Goal: Transaction & Acquisition: Subscribe to service/newsletter

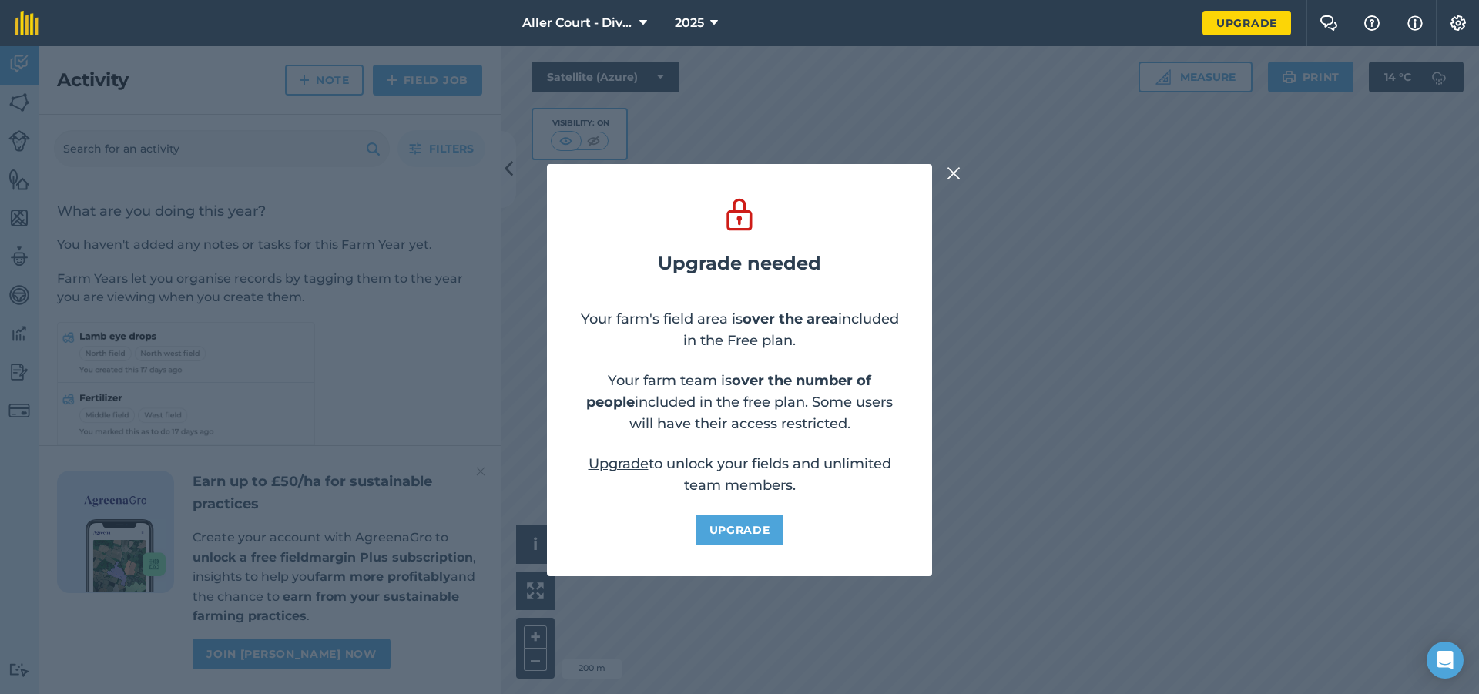
click at [760, 538] on link "Upgrade" at bounding box center [740, 530] width 89 height 31
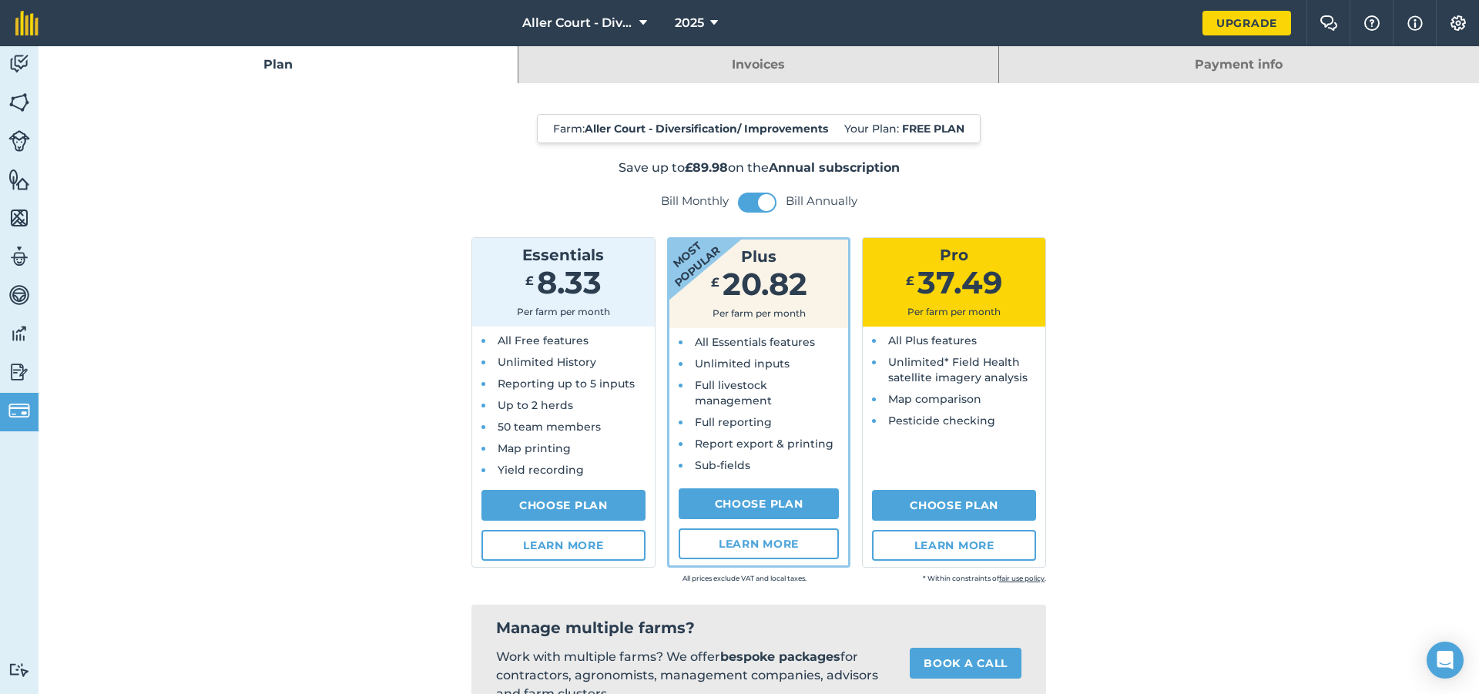
click at [767, 503] on link "Choose Plan" at bounding box center [759, 503] width 161 height 31
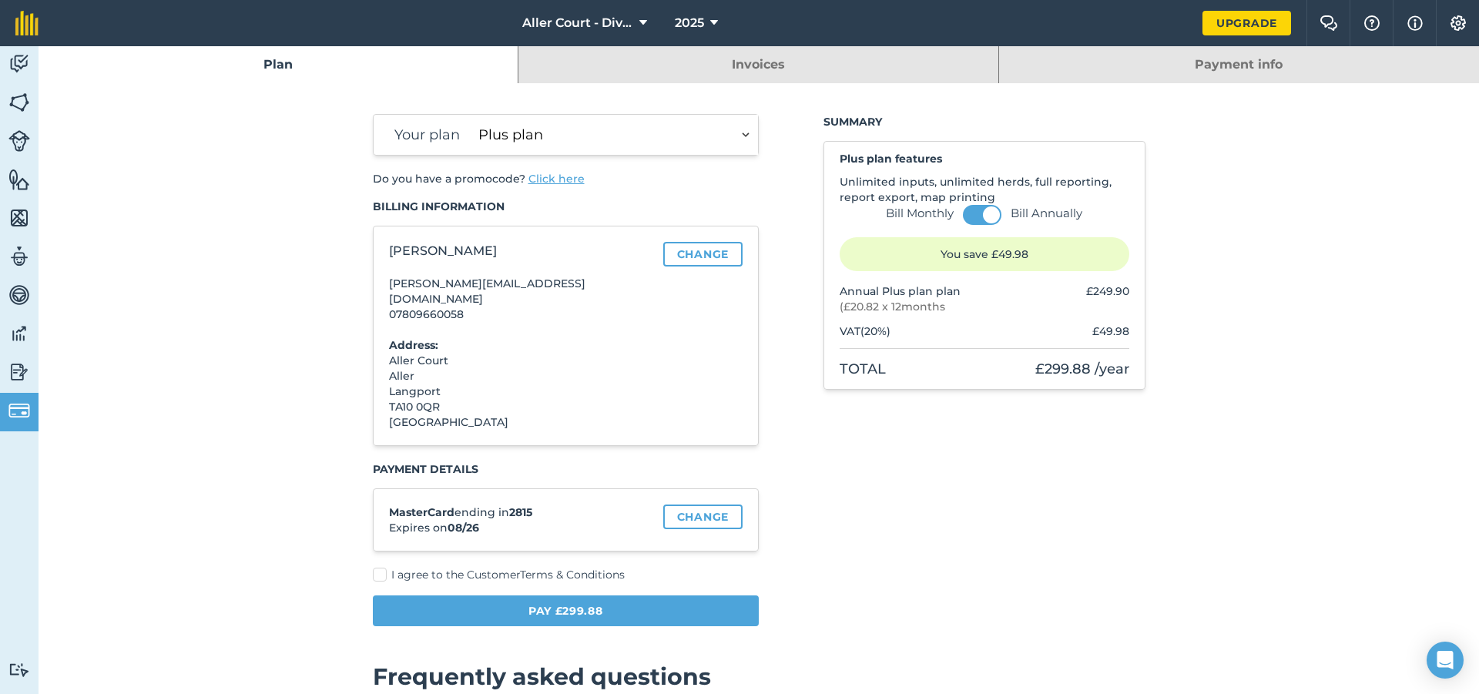
select select "b09668e0-dbee-4fdd-9152-98b82d5a71f6"
click at [636, 595] on button "Pay £119.88" at bounding box center [566, 610] width 387 height 31
click at [710, 505] on link "Change" at bounding box center [702, 517] width 79 height 25
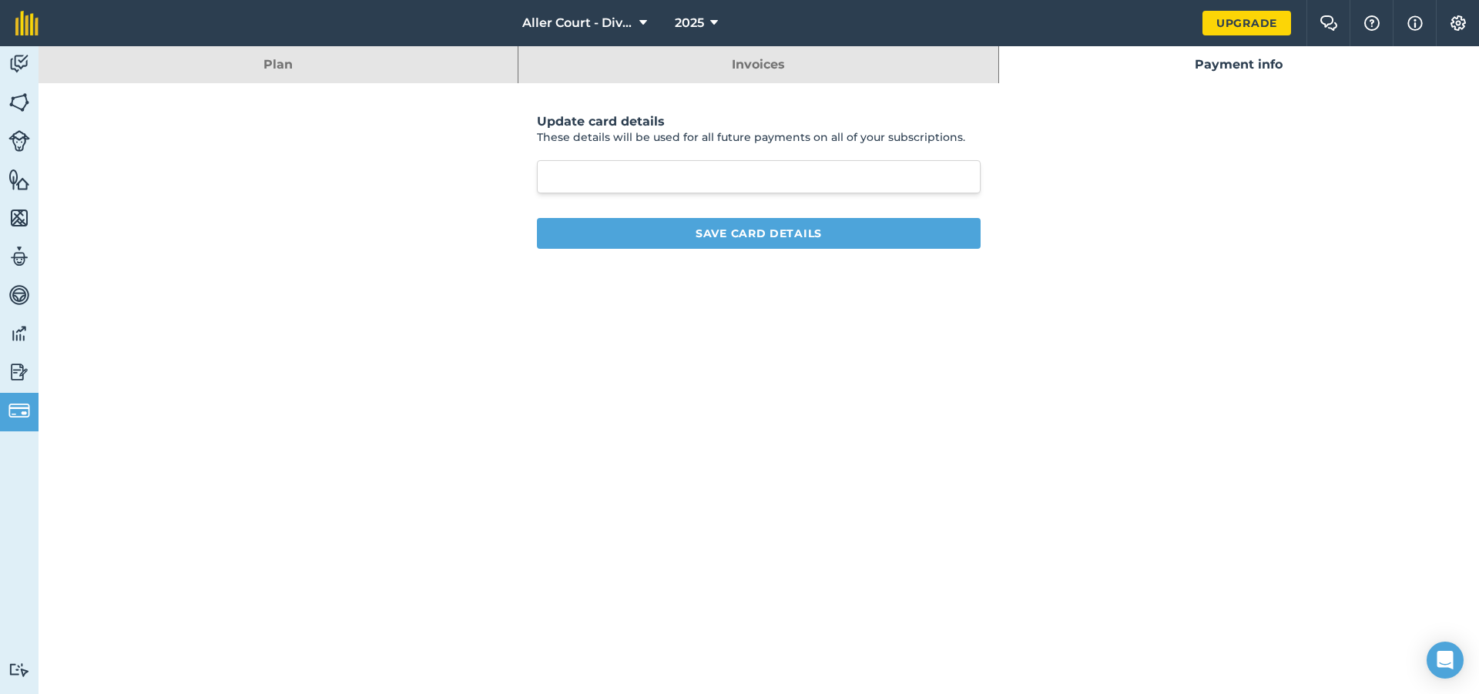
click at [800, 243] on button "Save card details" at bounding box center [759, 233] width 444 height 31
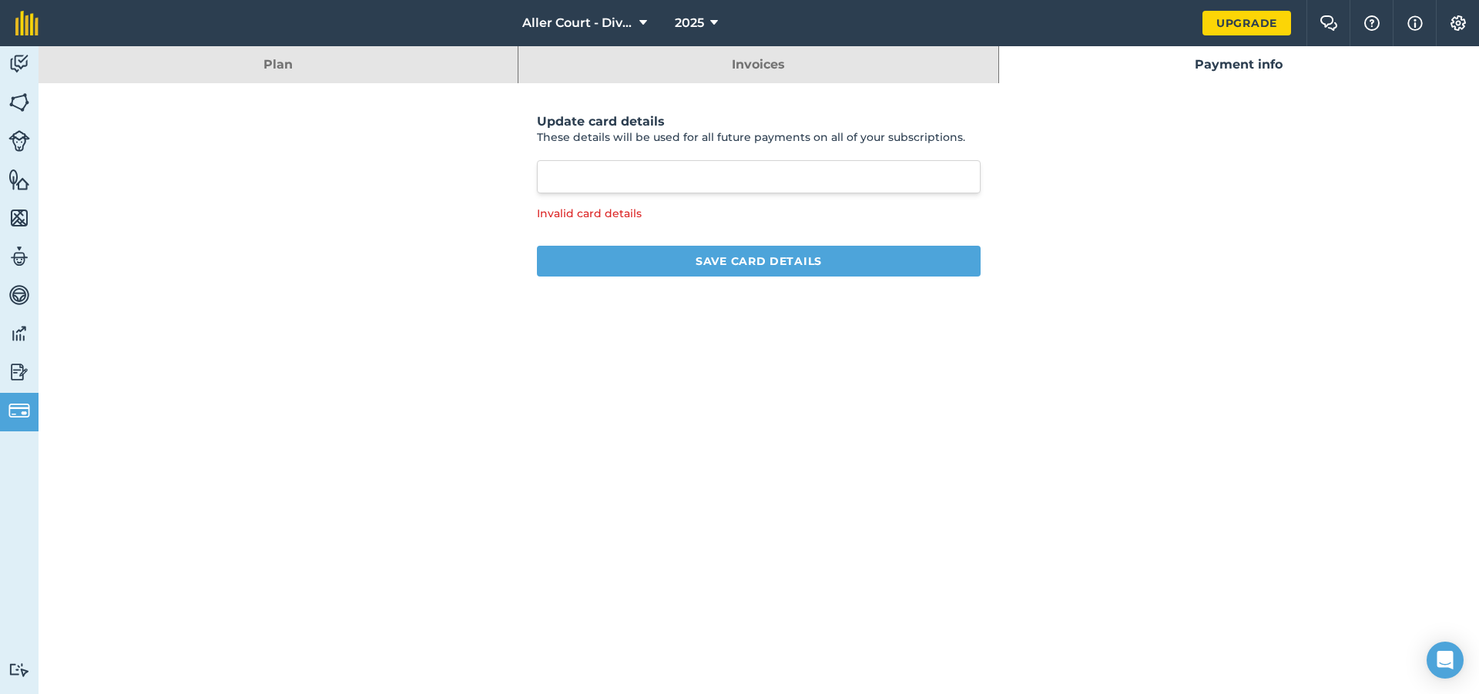
click at [770, 267] on button "Save card details" at bounding box center [759, 261] width 444 height 31
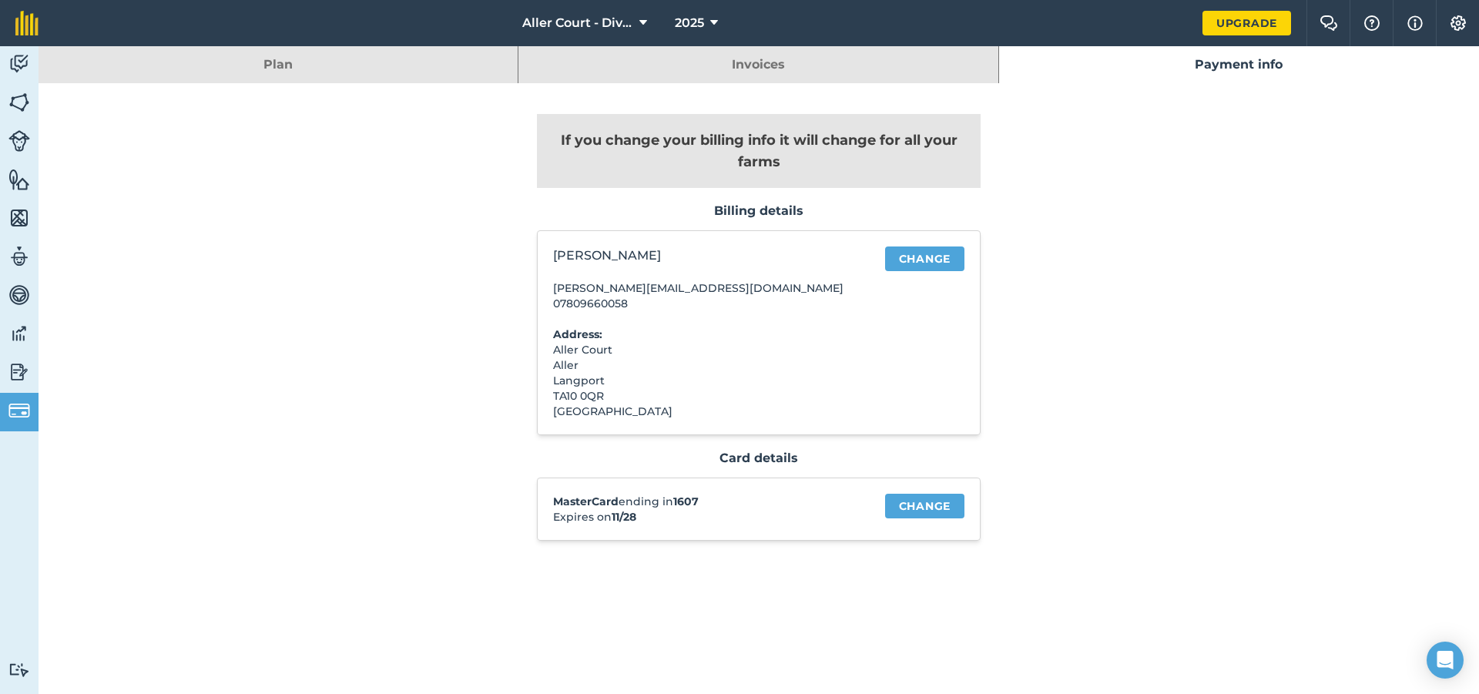
click at [246, 65] on link "Plan" at bounding box center [278, 64] width 479 height 37
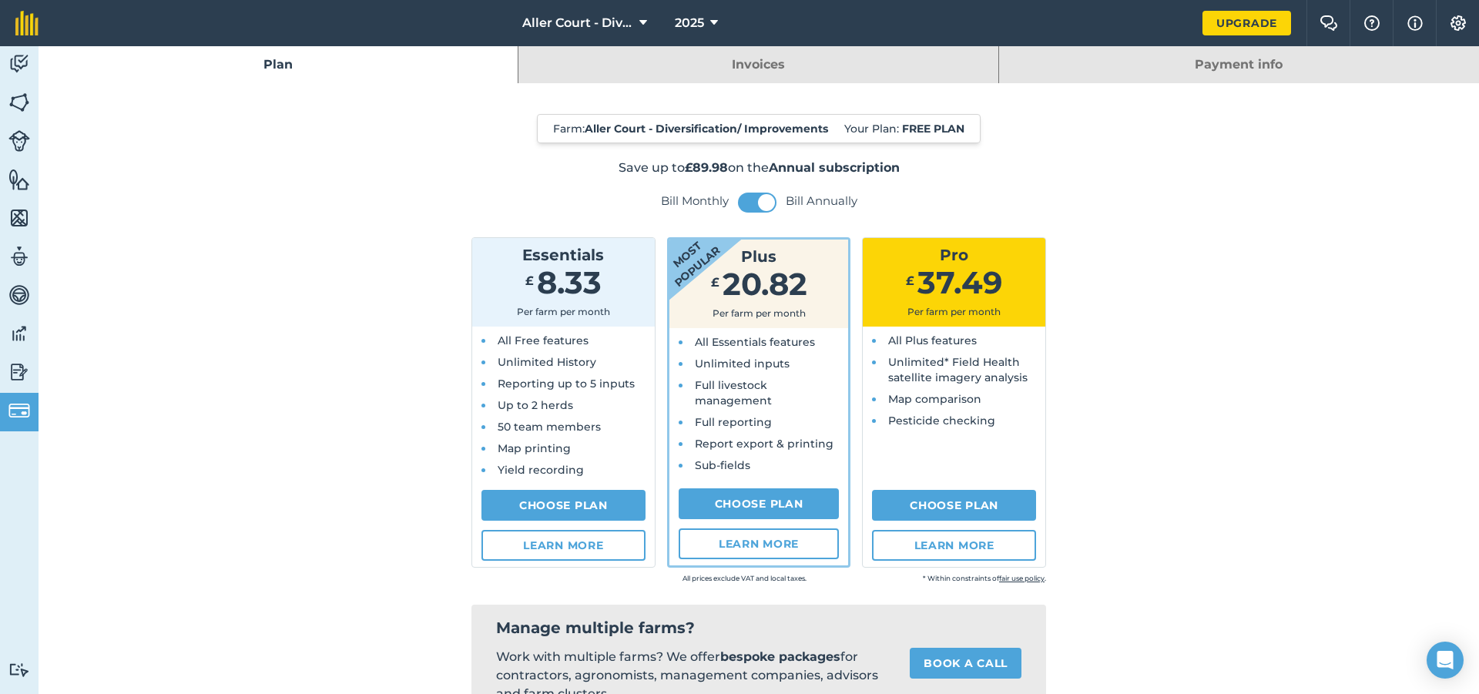
click at [661, 70] on link "Invoices" at bounding box center [757, 64] width 479 height 37
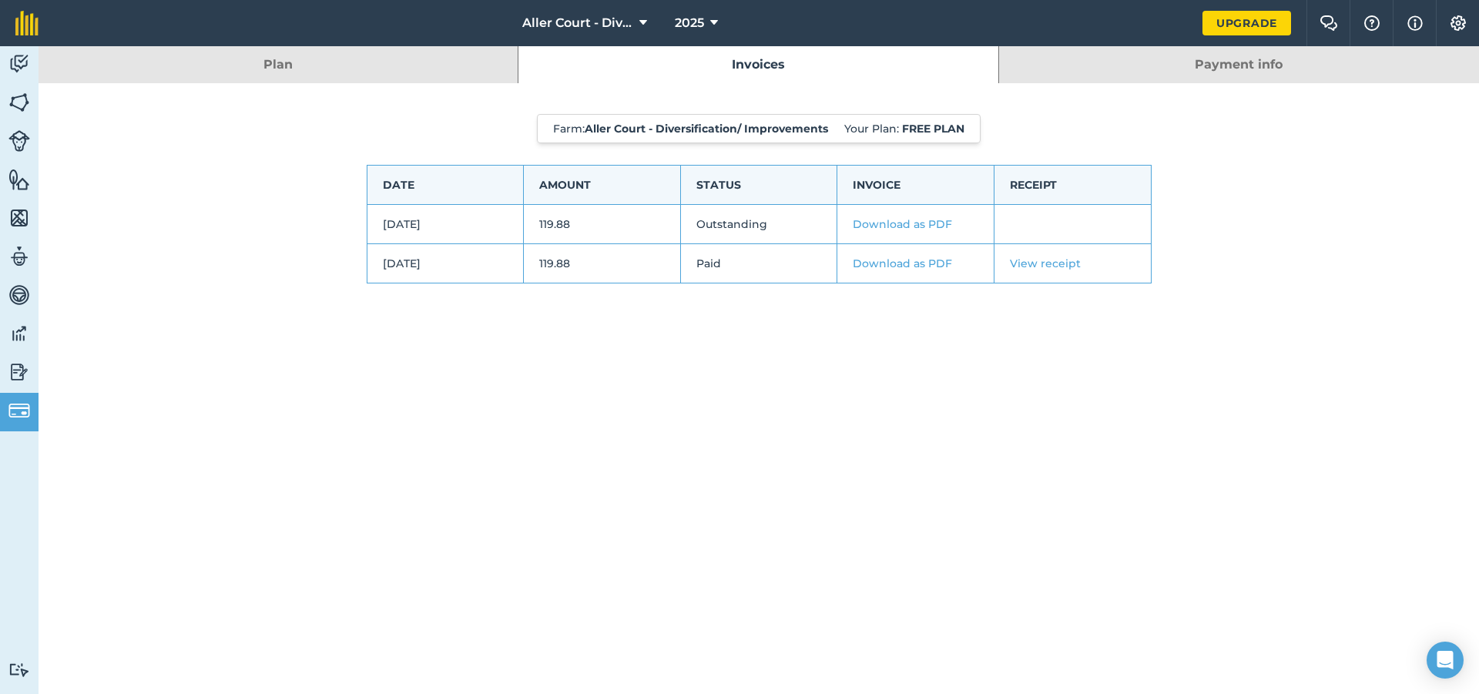
click at [1189, 65] on link "Payment info" at bounding box center [1239, 64] width 480 height 37
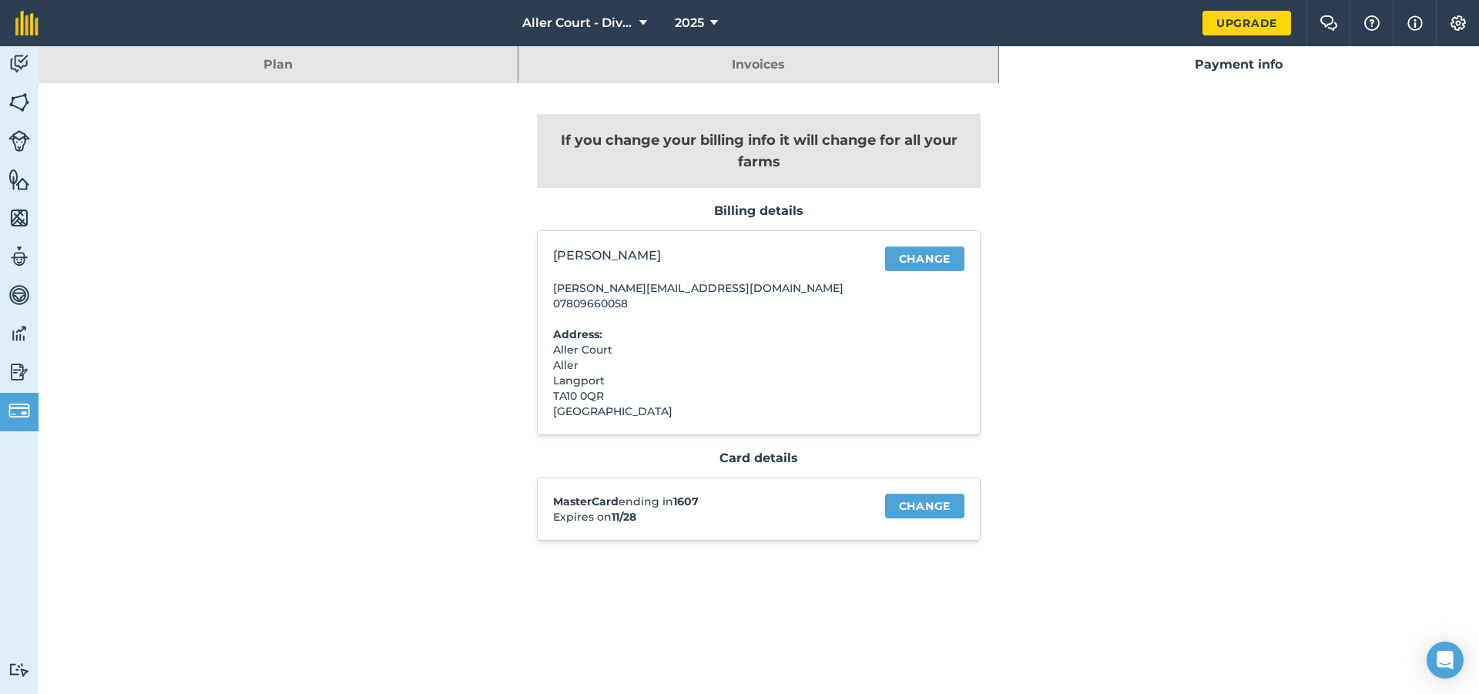
click at [808, 68] on link "Invoices" at bounding box center [757, 64] width 479 height 37
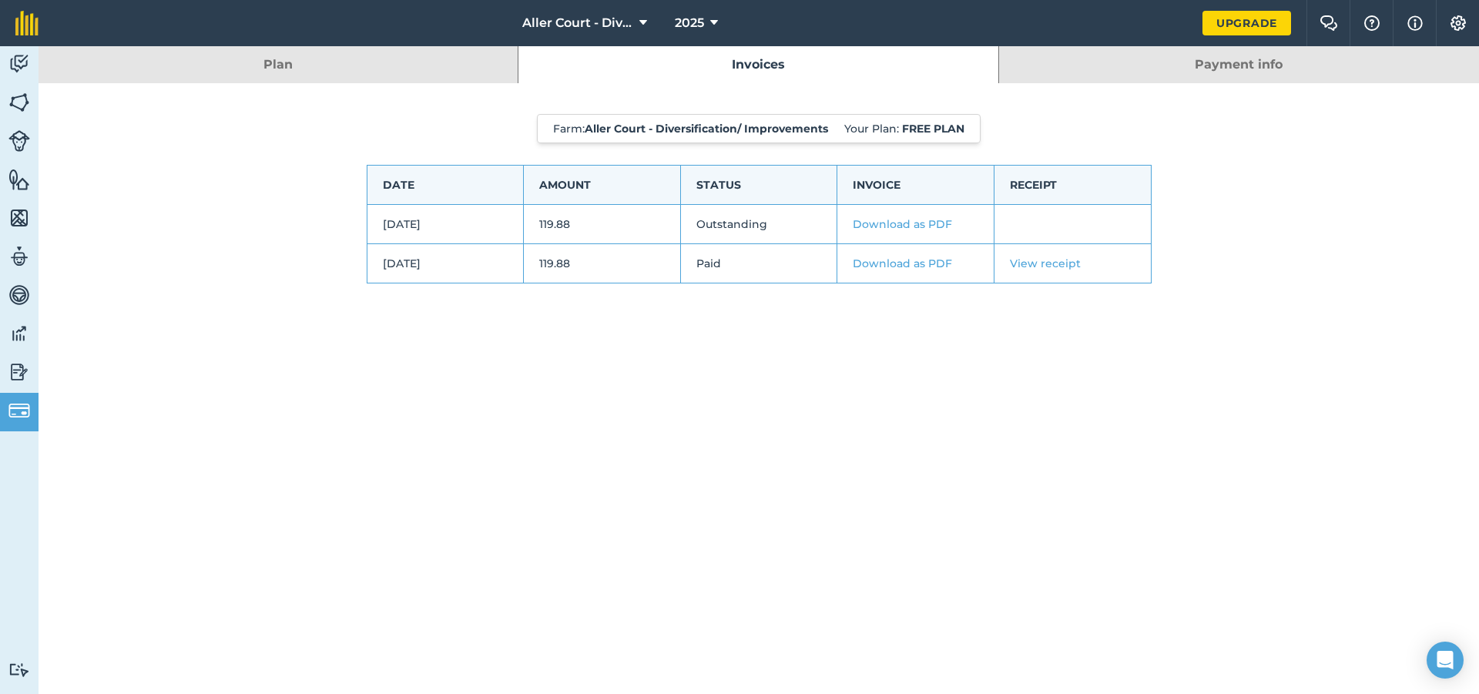
click at [20, 98] on img at bounding box center [19, 102] width 22 height 23
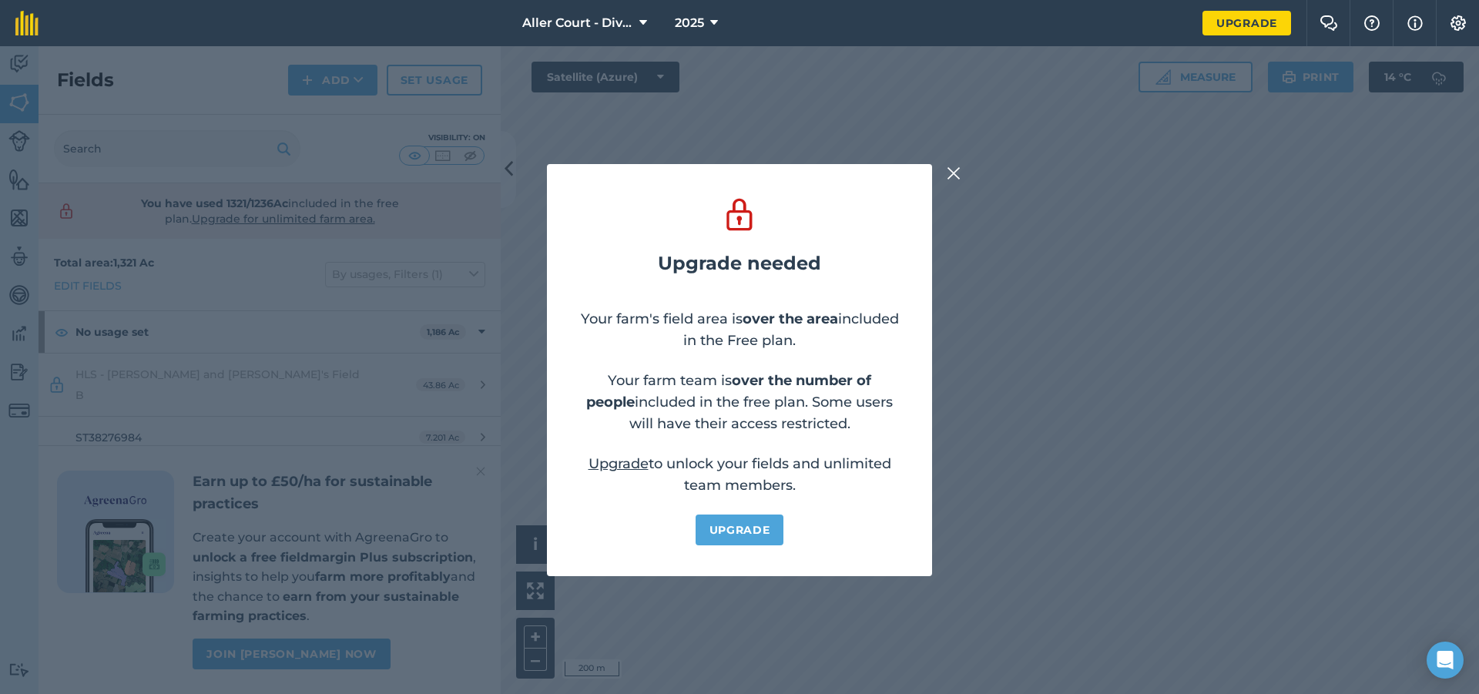
click at [746, 532] on link "Upgrade" at bounding box center [740, 530] width 89 height 31
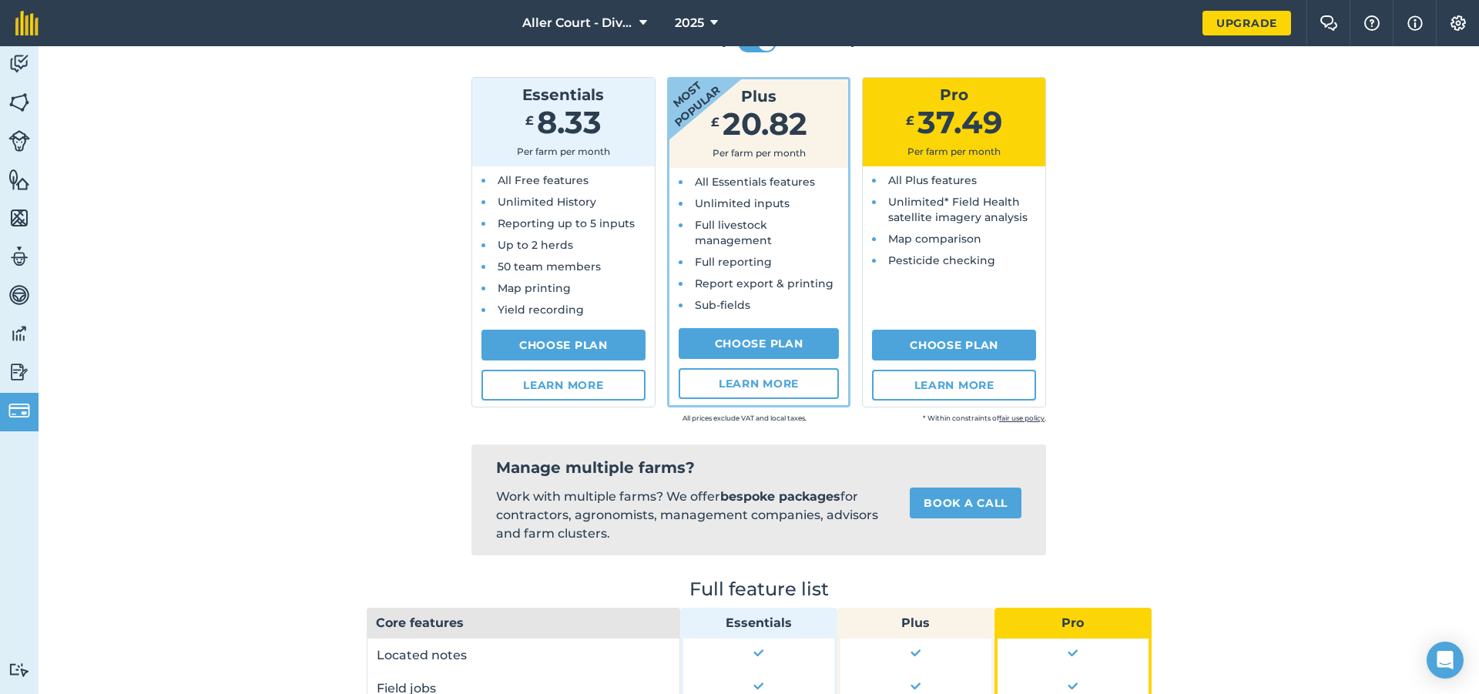
scroll to position [139, 0]
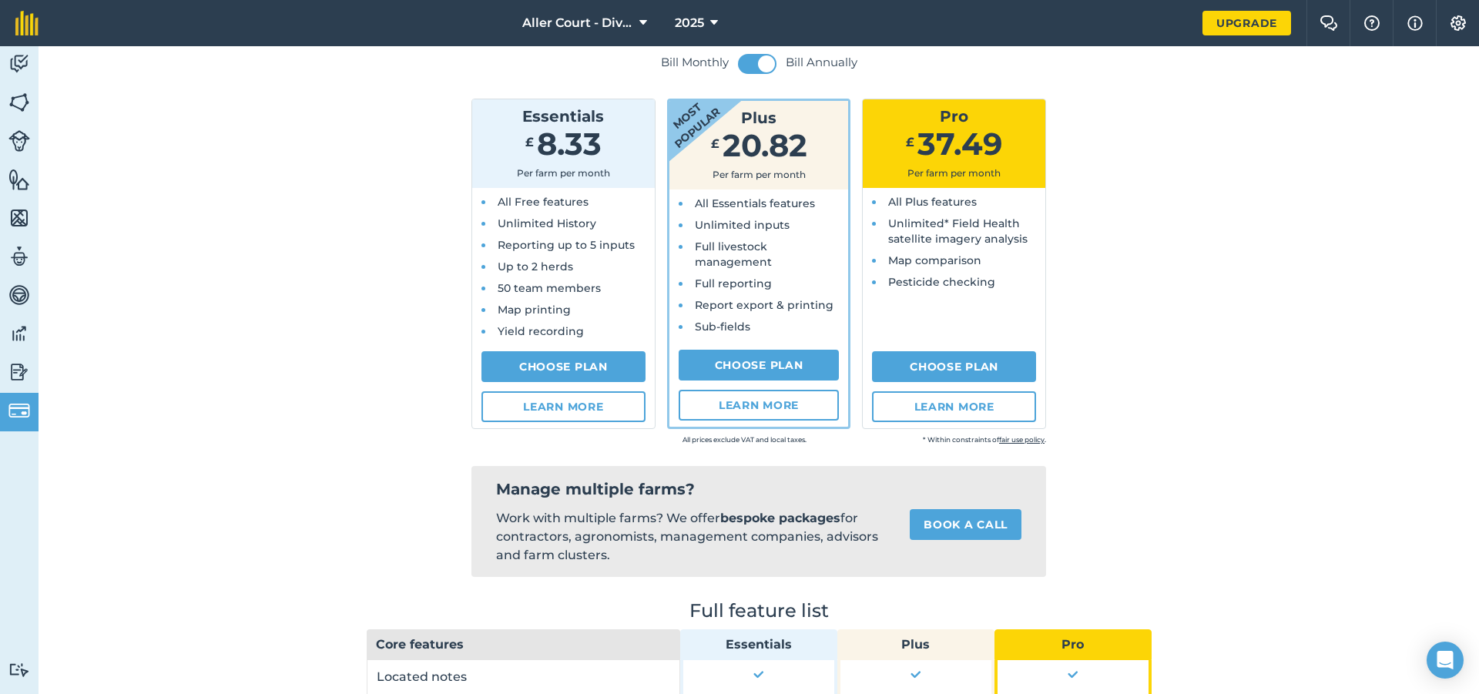
click at [602, 361] on link "Choose Plan" at bounding box center [563, 366] width 164 height 31
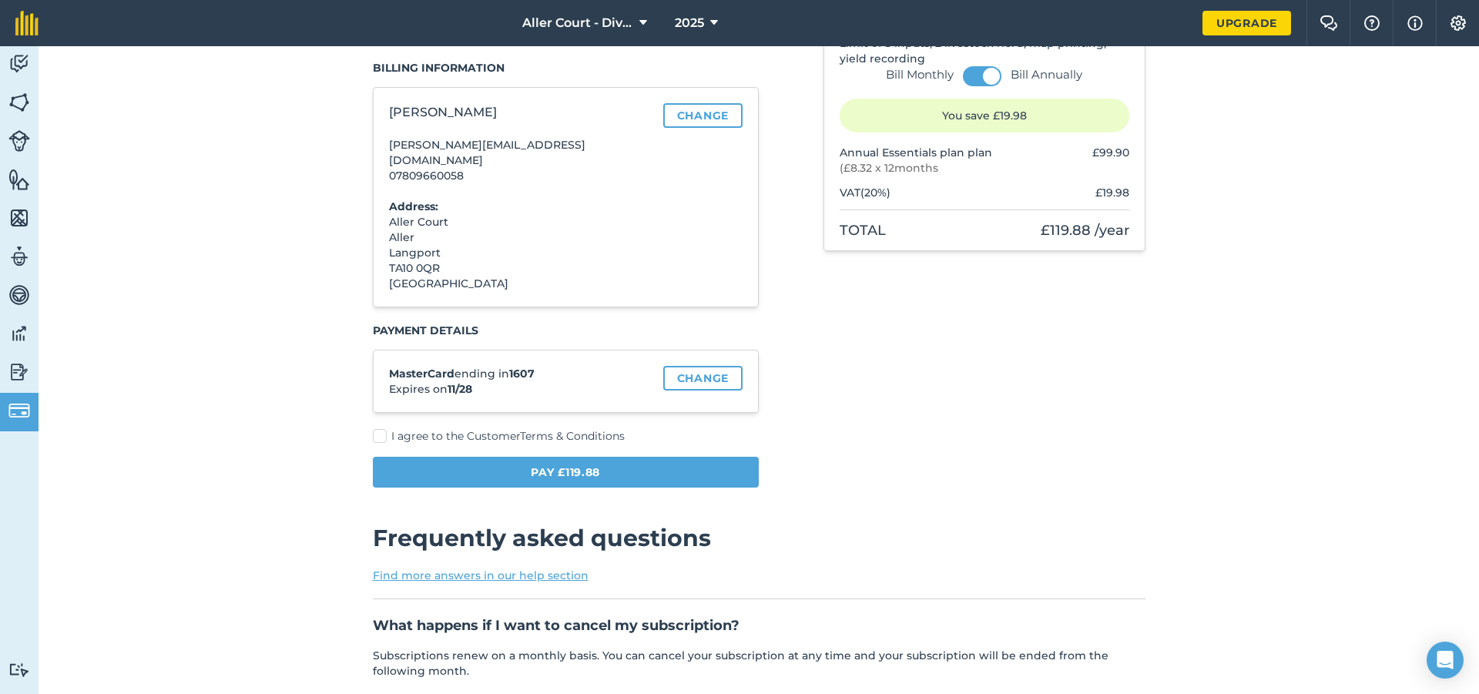
click at [395, 429] on span "I agree to the Customer Terms & Conditions" at bounding box center [507, 436] width 233 height 14
click at [383, 567] on input "I agree to the Customer Terms & Conditions" at bounding box center [378, 572] width 10 height 10
checkbox input "true"
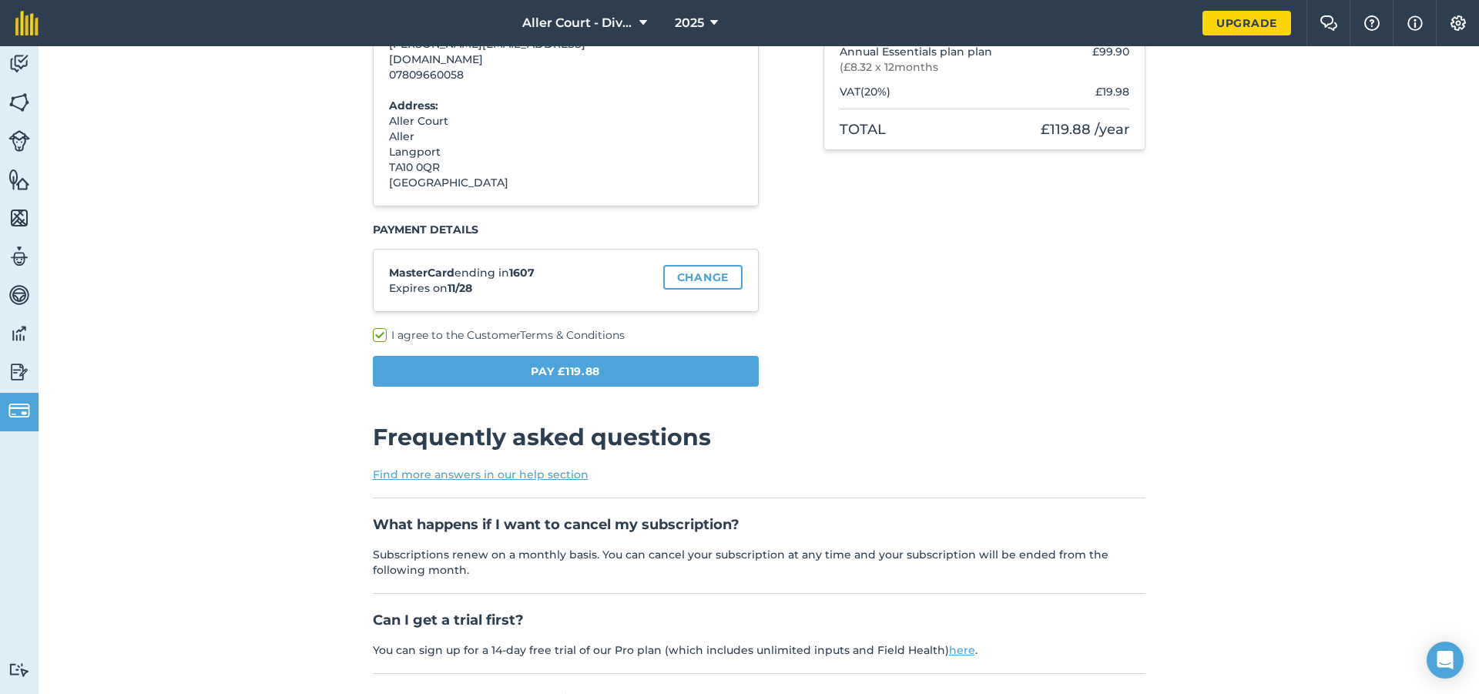
scroll to position [241, 0]
click at [574, 354] on button "Pay £119.88" at bounding box center [566, 369] width 387 height 31
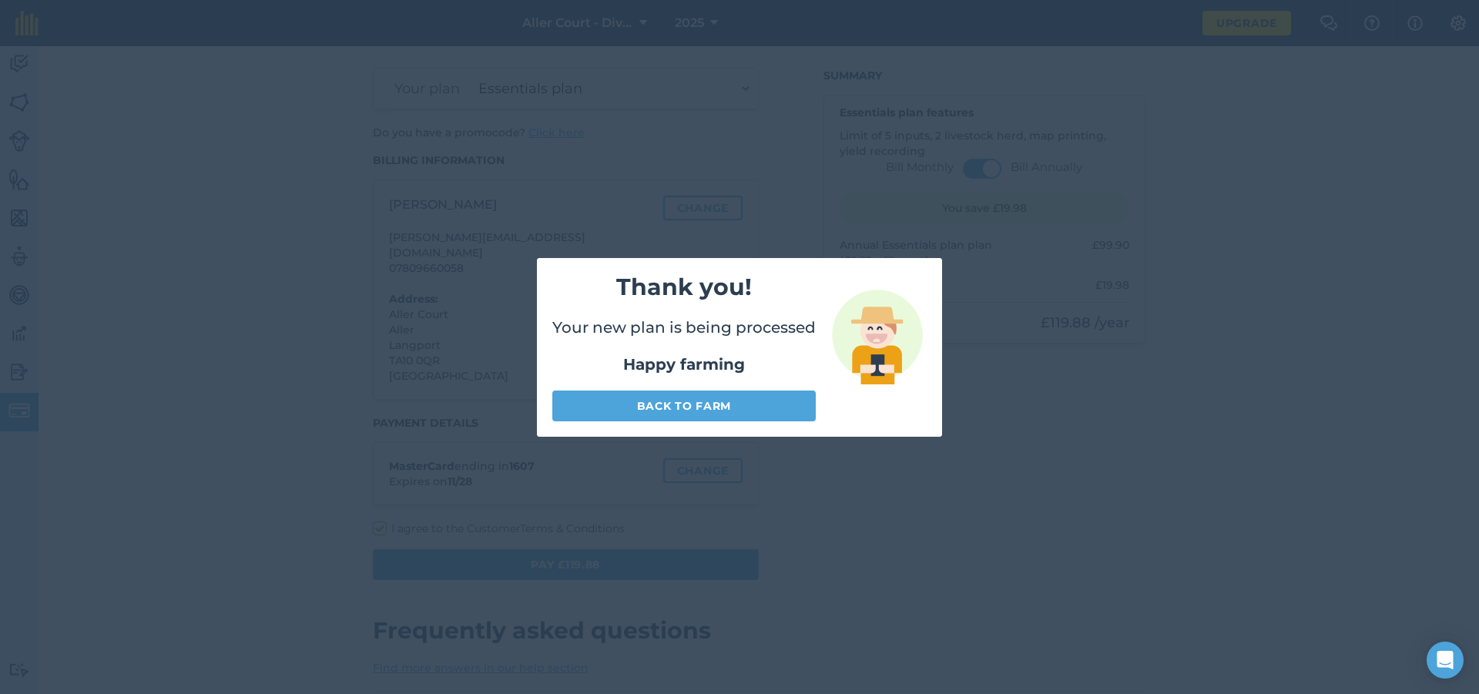
scroll to position [46, 0]
click at [624, 403] on link "Back to farm" at bounding box center [683, 406] width 263 height 31
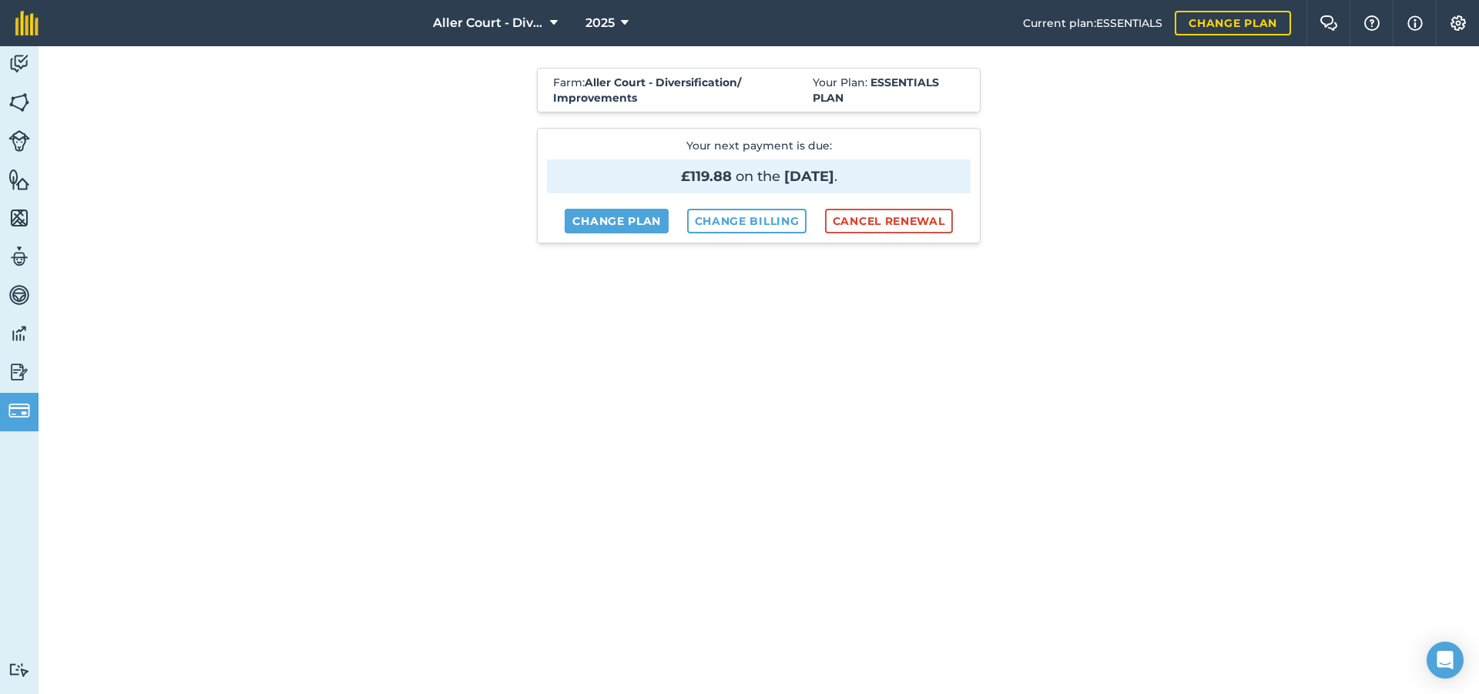
click at [21, 100] on img at bounding box center [19, 102] width 22 height 23
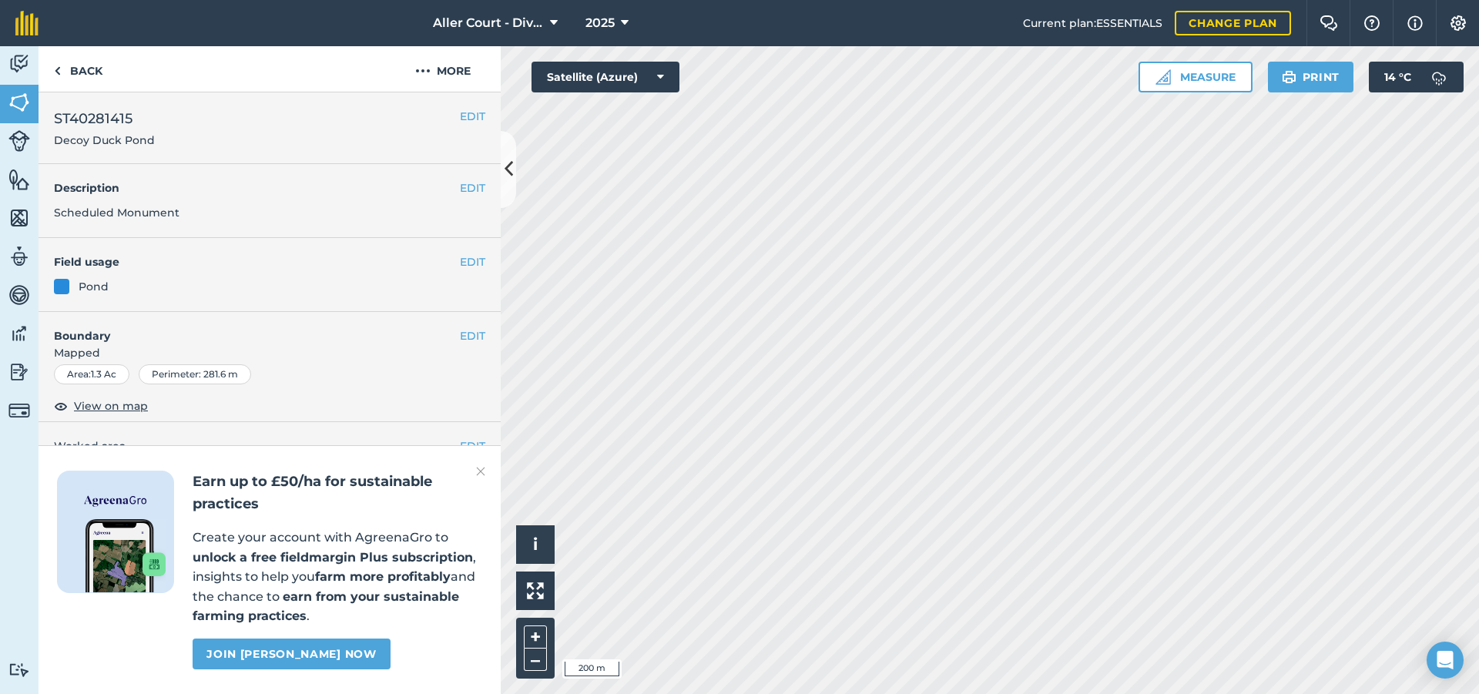
click at [18, 147] on img at bounding box center [19, 141] width 22 height 22
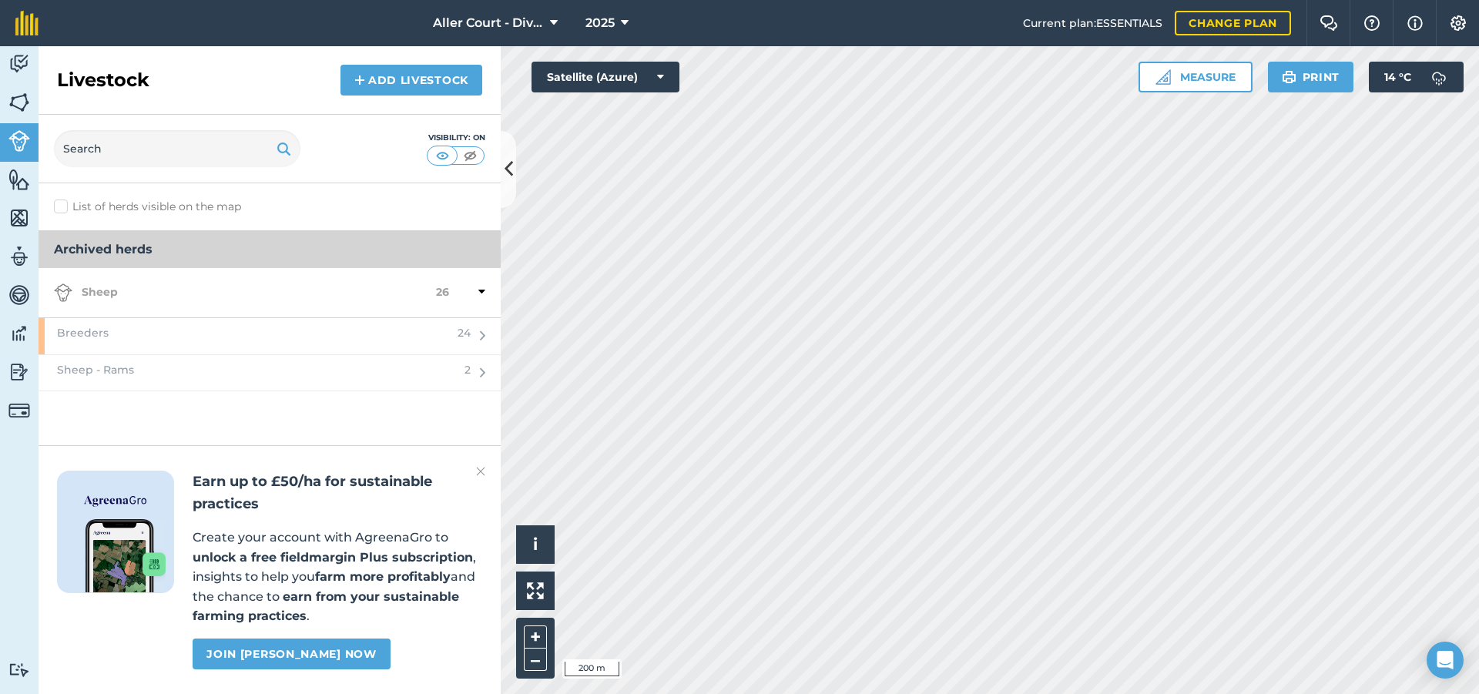
click at [481, 291] on icon at bounding box center [481, 292] width 7 height 14
click at [481, 478] on img at bounding box center [480, 471] width 9 height 18
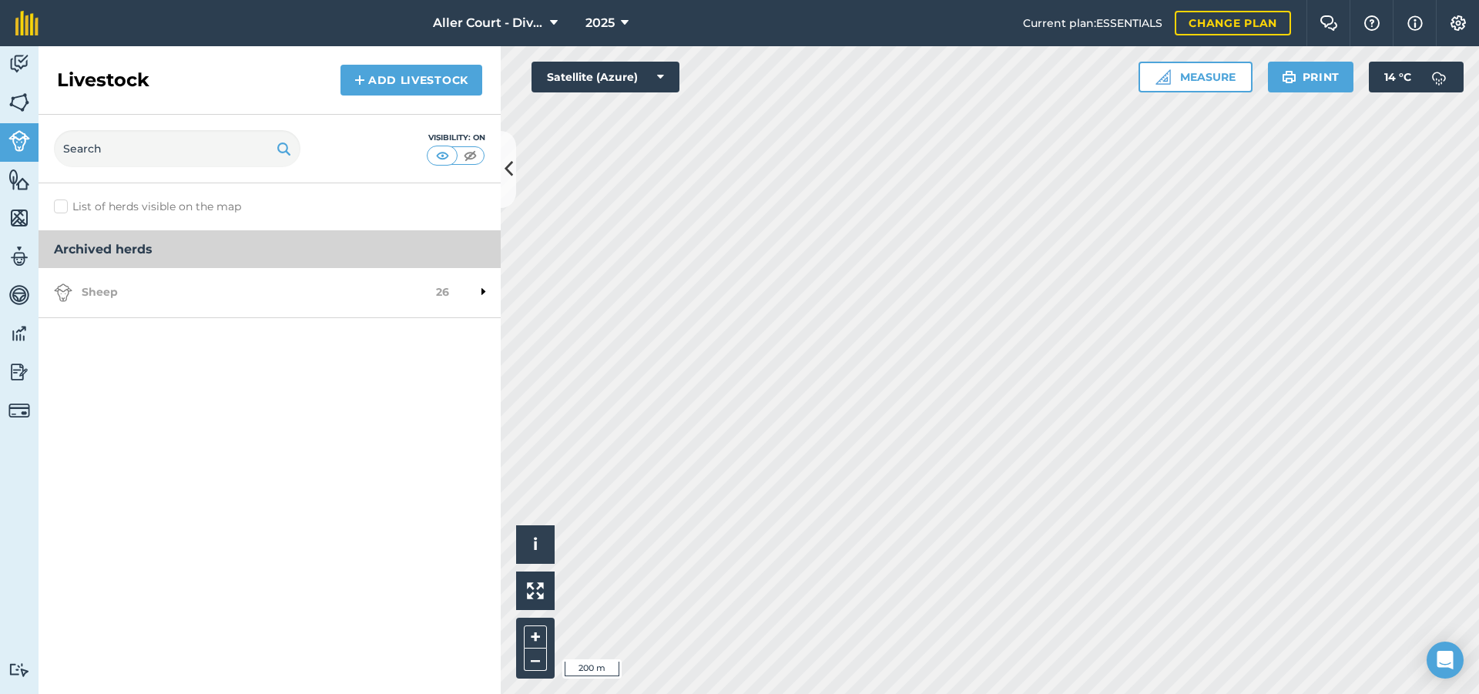
click at [483, 291] on icon at bounding box center [483, 292] width 4 height 14
click at [475, 332] on div "Breeders 24" at bounding box center [262, 335] width 447 height 35
click at [57, 210] on label "List of herds visible on the map" at bounding box center [269, 207] width 431 height 16
click at [57, 209] on input "List of herds visible on the map" at bounding box center [59, 204] width 10 height 10
checkbox input "true"
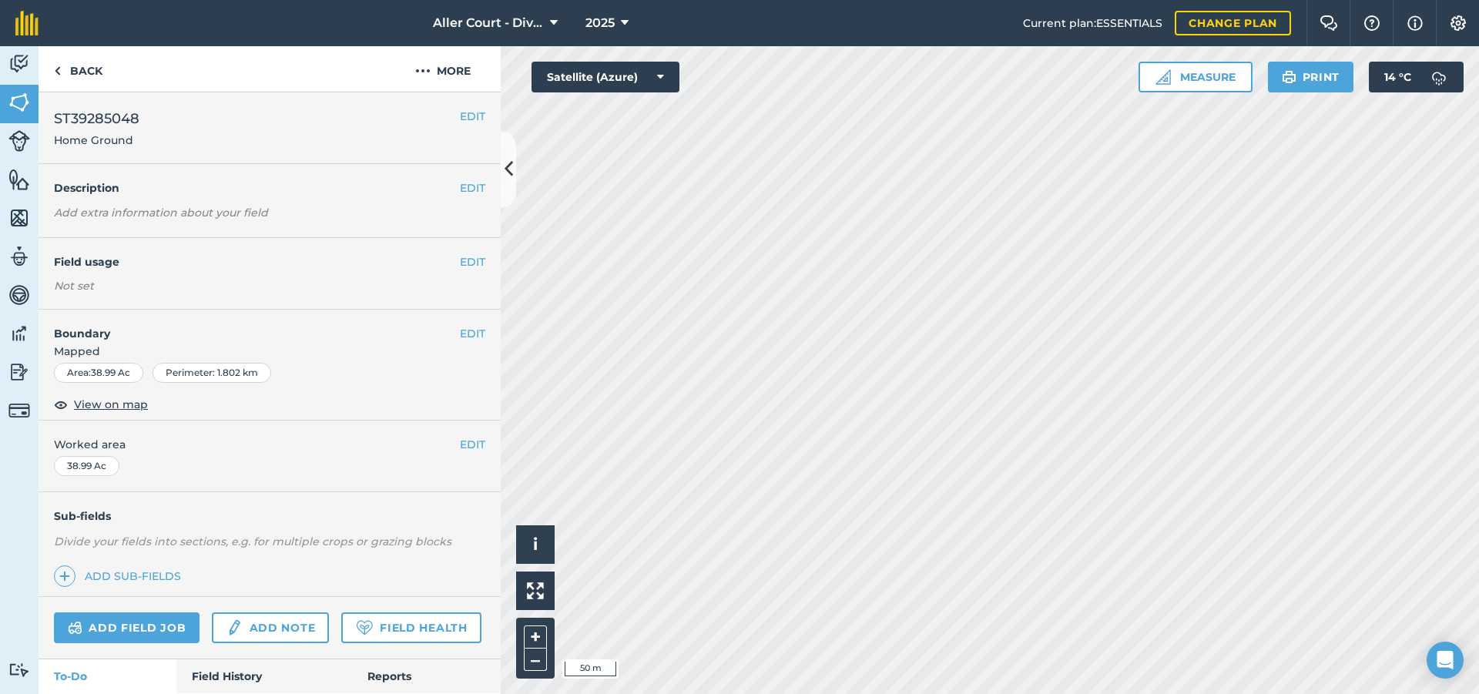
click at [657, 82] on icon at bounding box center [660, 76] width 7 height 15
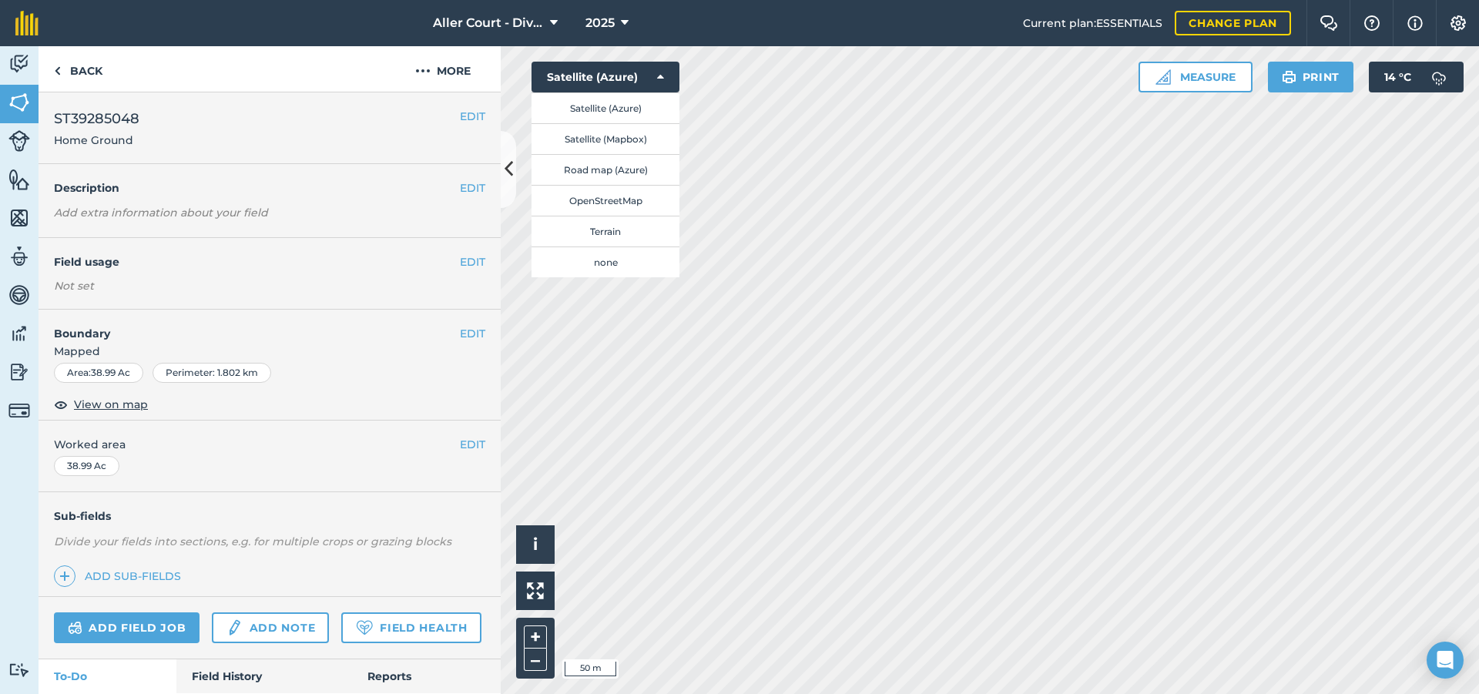
click at [622, 196] on button "OpenStreetMap" at bounding box center [606, 200] width 148 height 31
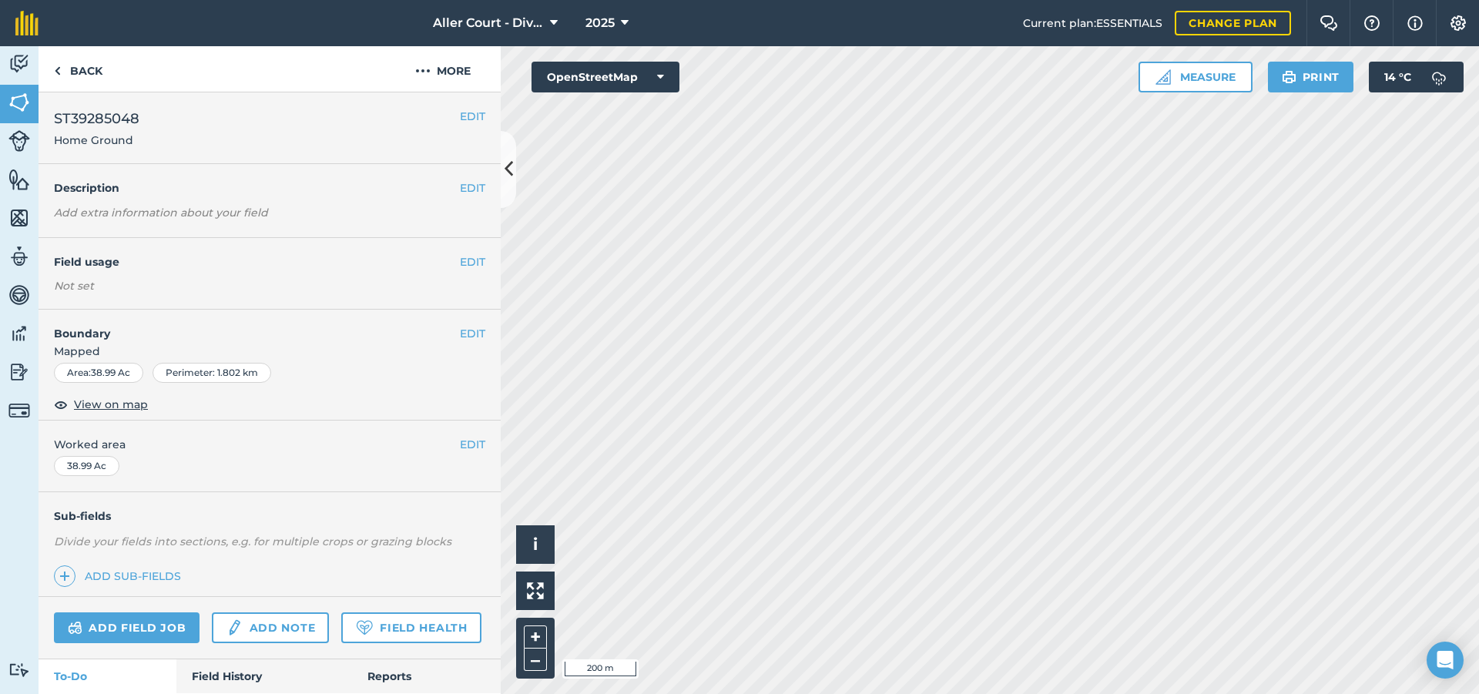
click at [636, 86] on button "OpenStreetMap" at bounding box center [606, 77] width 148 height 31
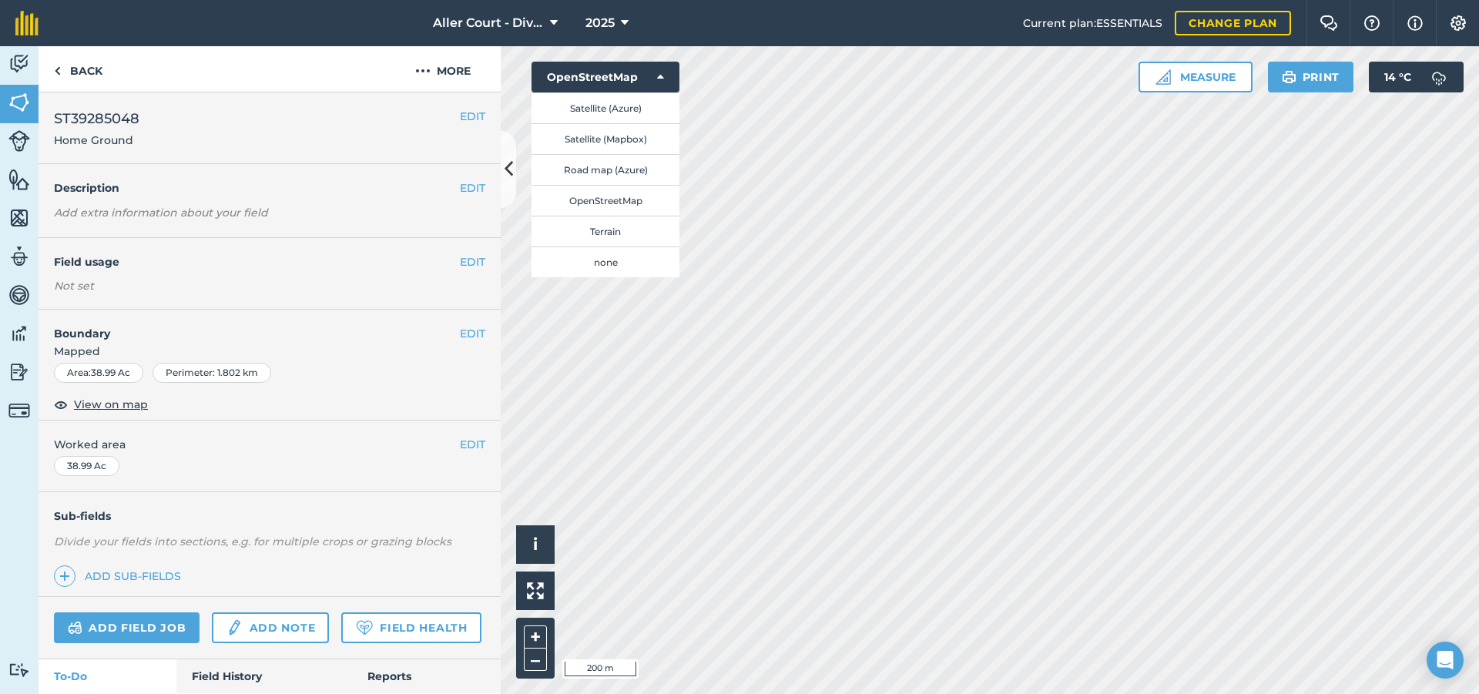
click at [604, 170] on button "Road map (Azure)" at bounding box center [606, 169] width 148 height 31
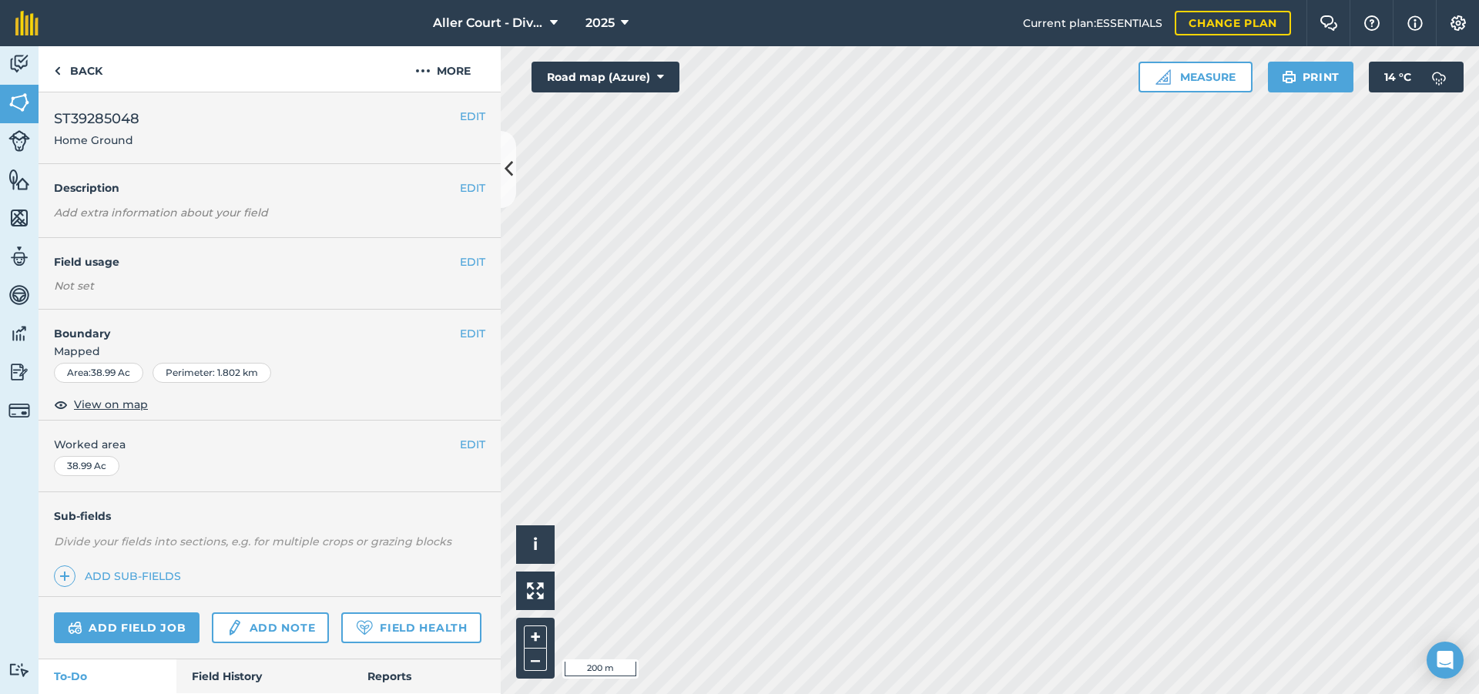
click at [599, 85] on button "Road map (Azure)" at bounding box center [606, 77] width 148 height 31
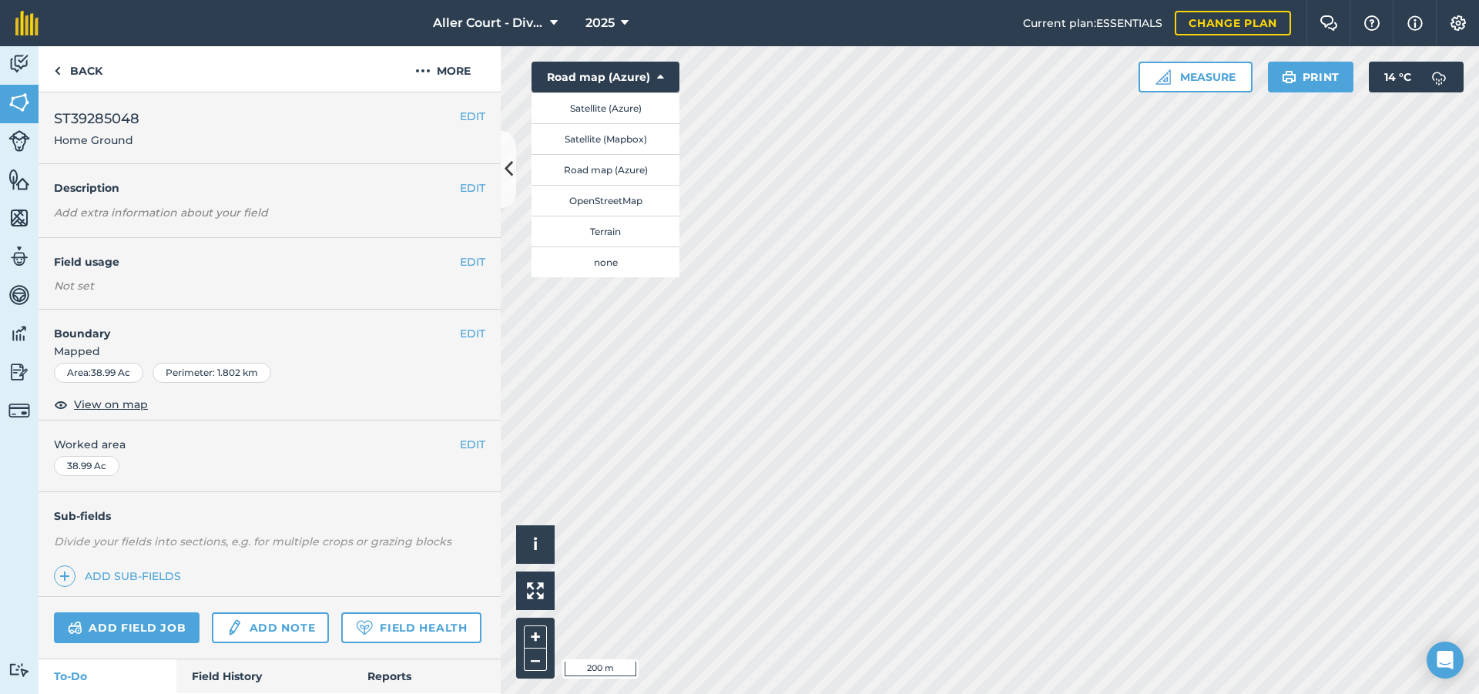
click at [599, 112] on button "Satellite (Azure)" at bounding box center [606, 107] width 148 height 31
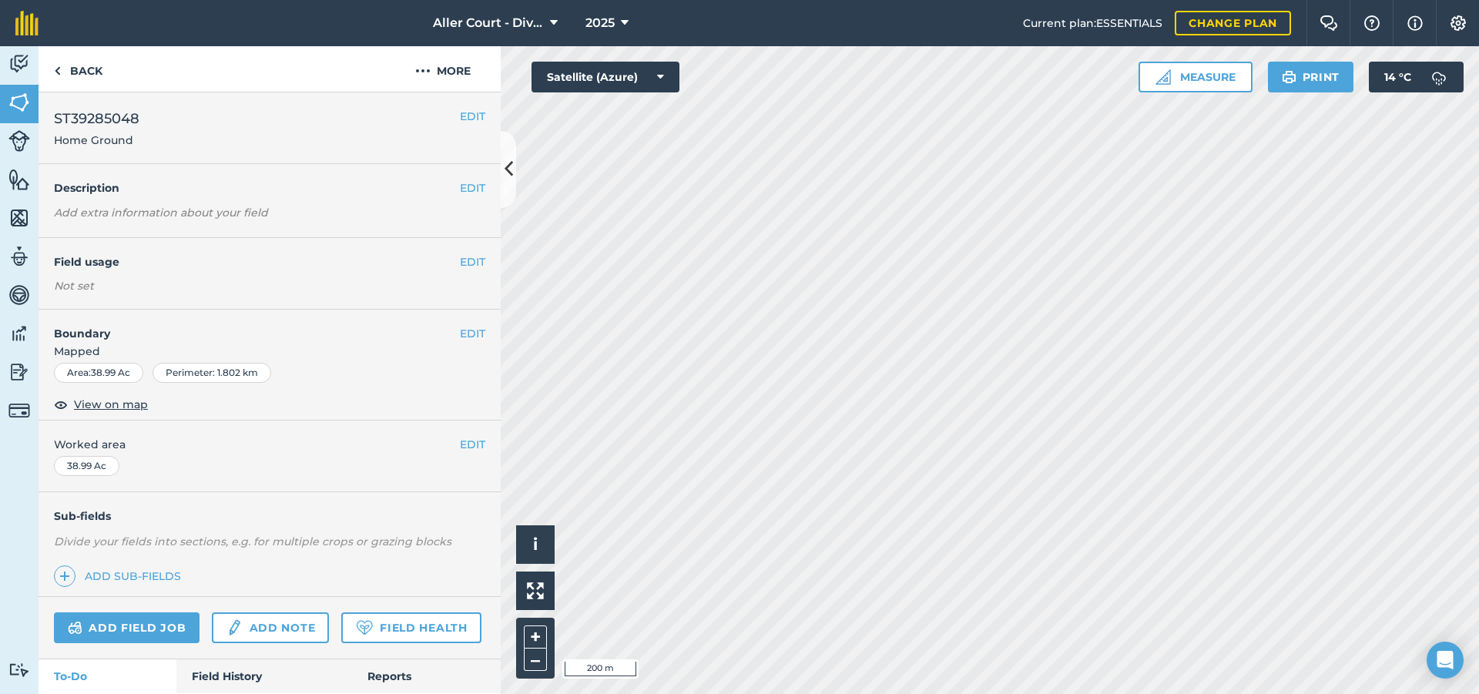
click at [604, 80] on button "Satellite (Azure)" at bounding box center [606, 77] width 148 height 31
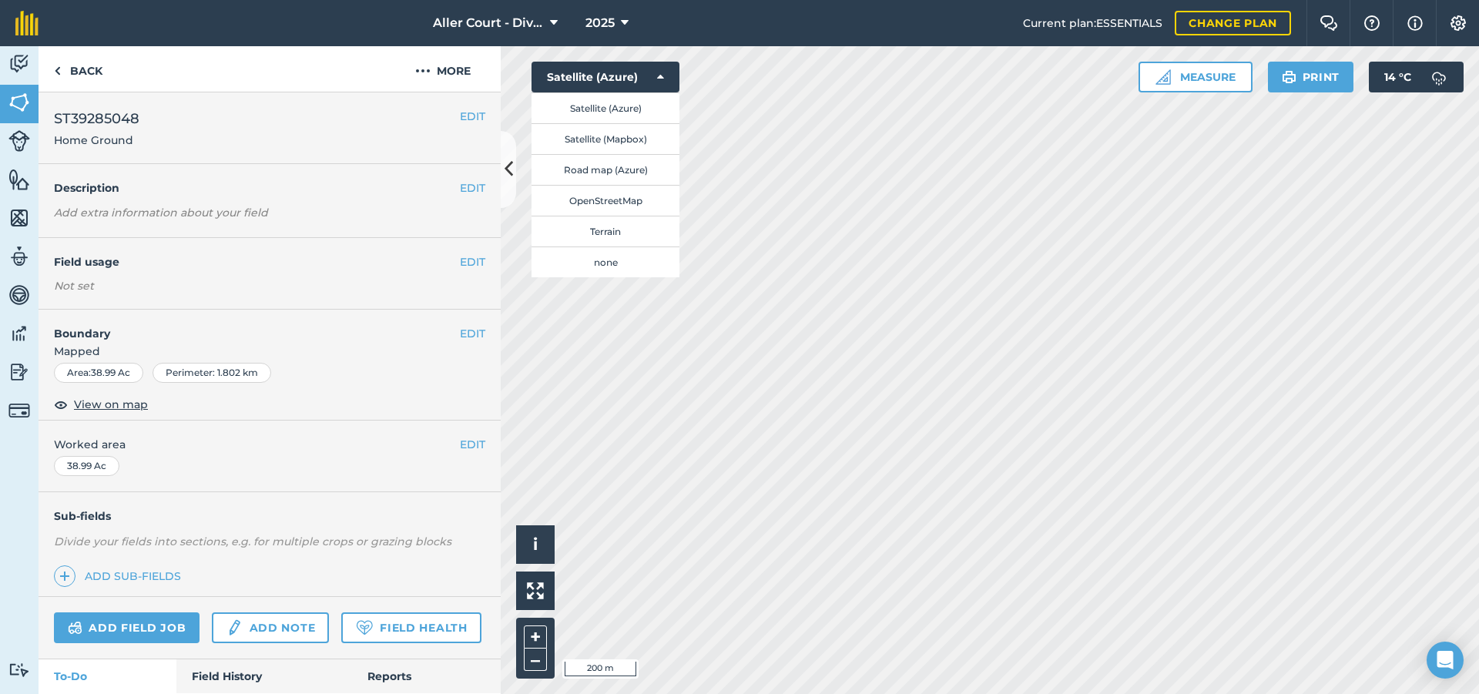
click at [602, 137] on button "Satellite (Mapbox)" at bounding box center [606, 138] width 148 height 31
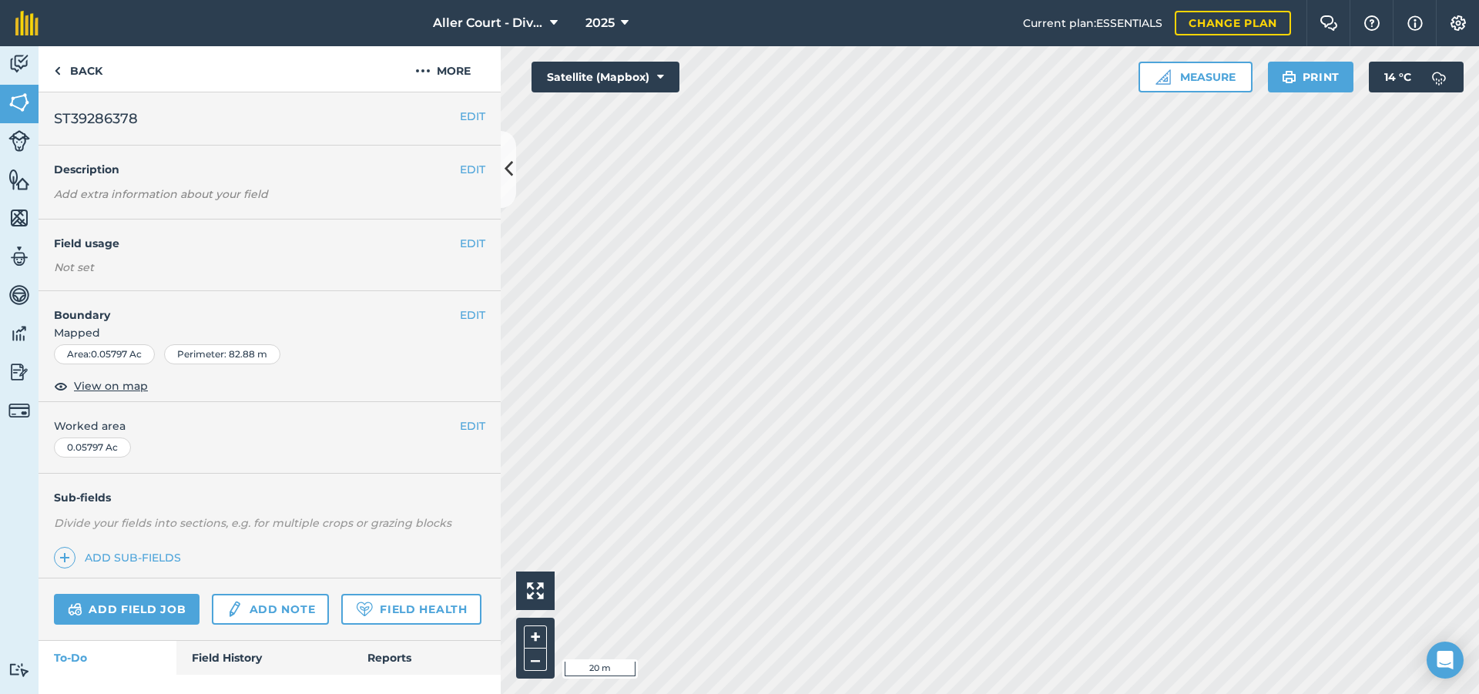
click at [129, 193] on em "Add extra information about your field" at bounding box center [161, 194] width 214 height 14
click at [471, 166] on button "EDIT" at bounding box center [472, 169] width 25 height 17
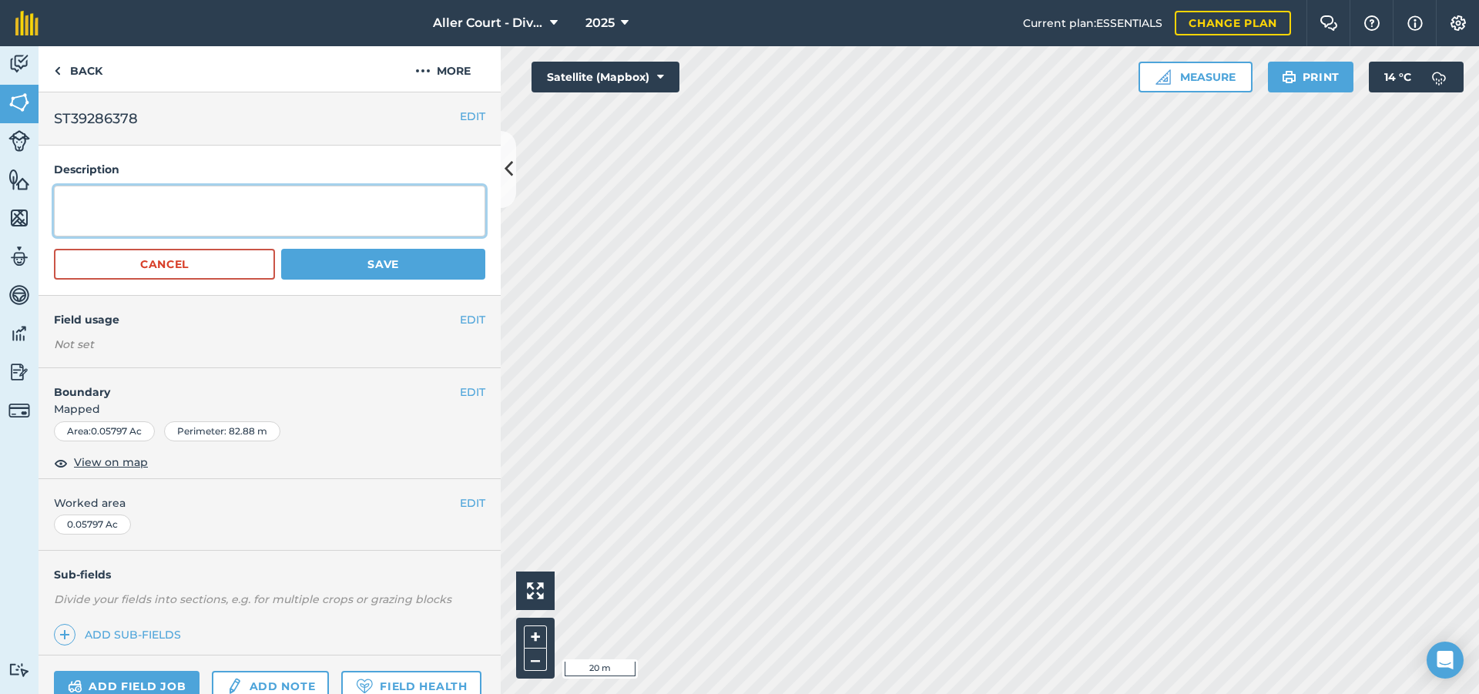
click at [332, 215] on textarea at bounding box center [269, 211] width 431 height 51
type textarea "P"
type textarea "p"
type textarea "Was Woodland now pastureland"
click at [401, 273] on button "Save" at bounding box center [383, 264] width 204 height 31
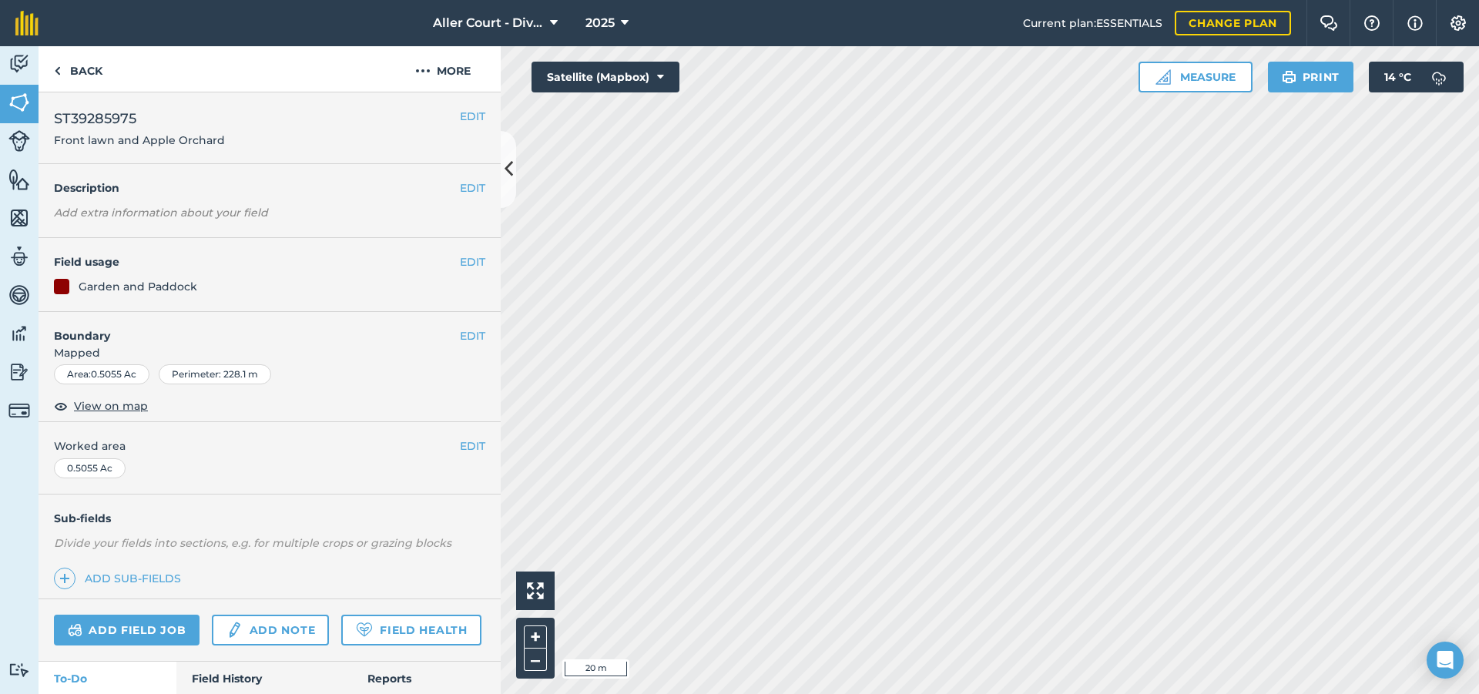
click at [164, 282] on div "Garden and Paddock" at bounding box center [138, 286] width 119 height 17
click at [474, 267] on button "EDIT" at bounding box center [472, 261] width 25 height 17
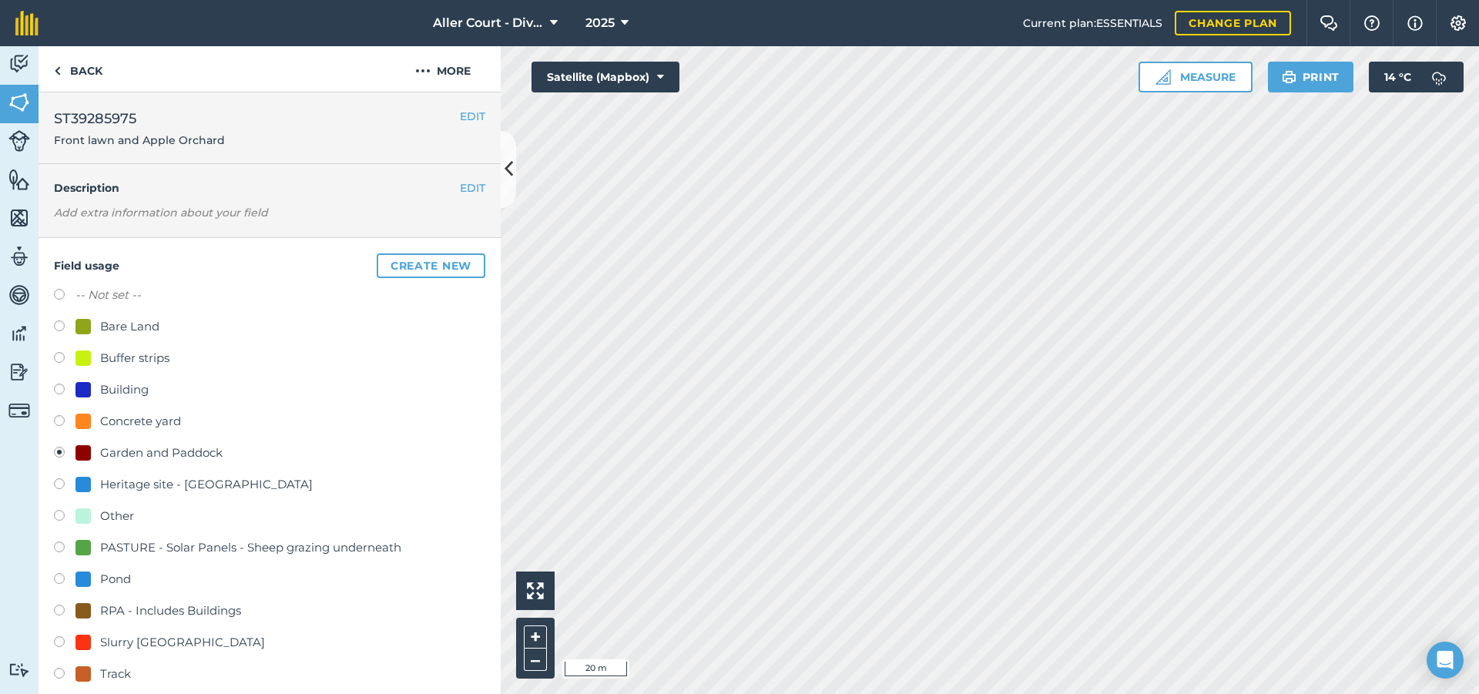
click at [61, 299] on label at bounding box center [65, 296] width 22 height 15
radio input "true"
radio input "false"
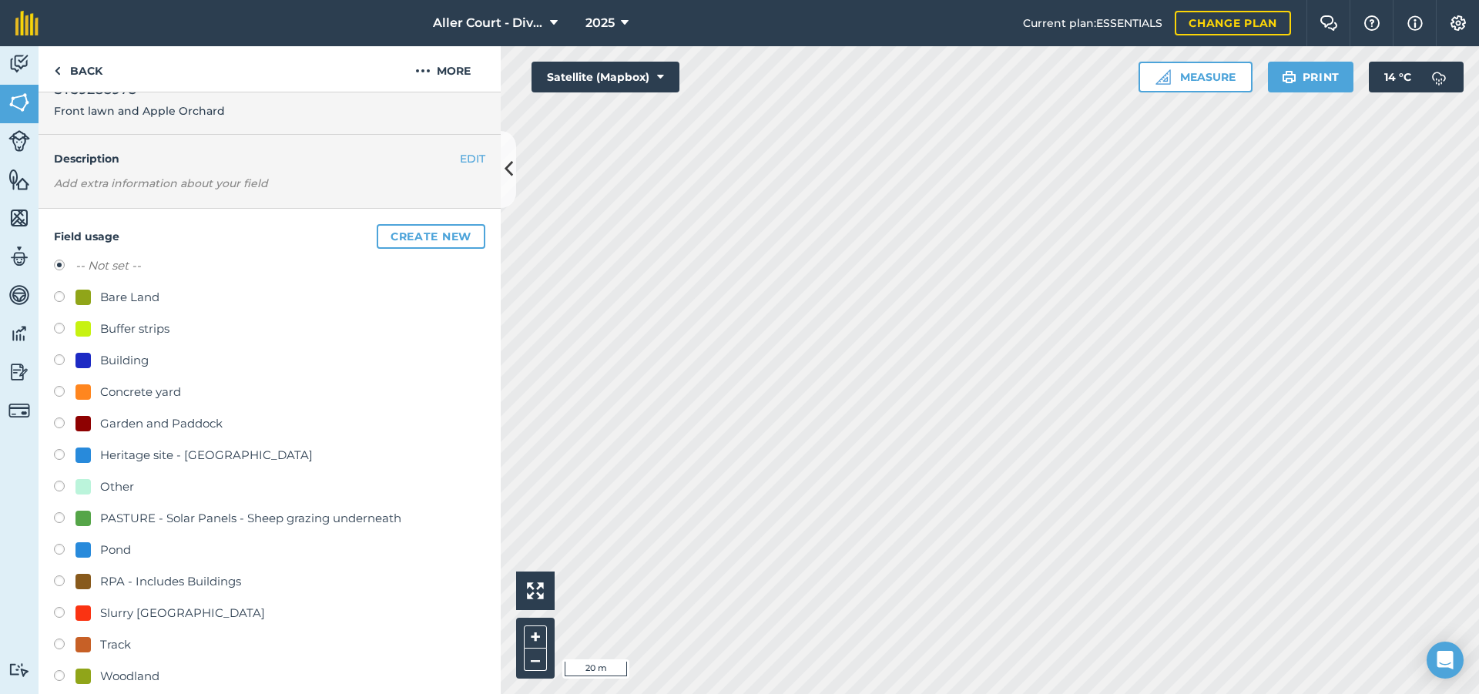
click at [396, 431] on div "Garden and Paddock" at bounding box center [269, 425] width 431 height 22
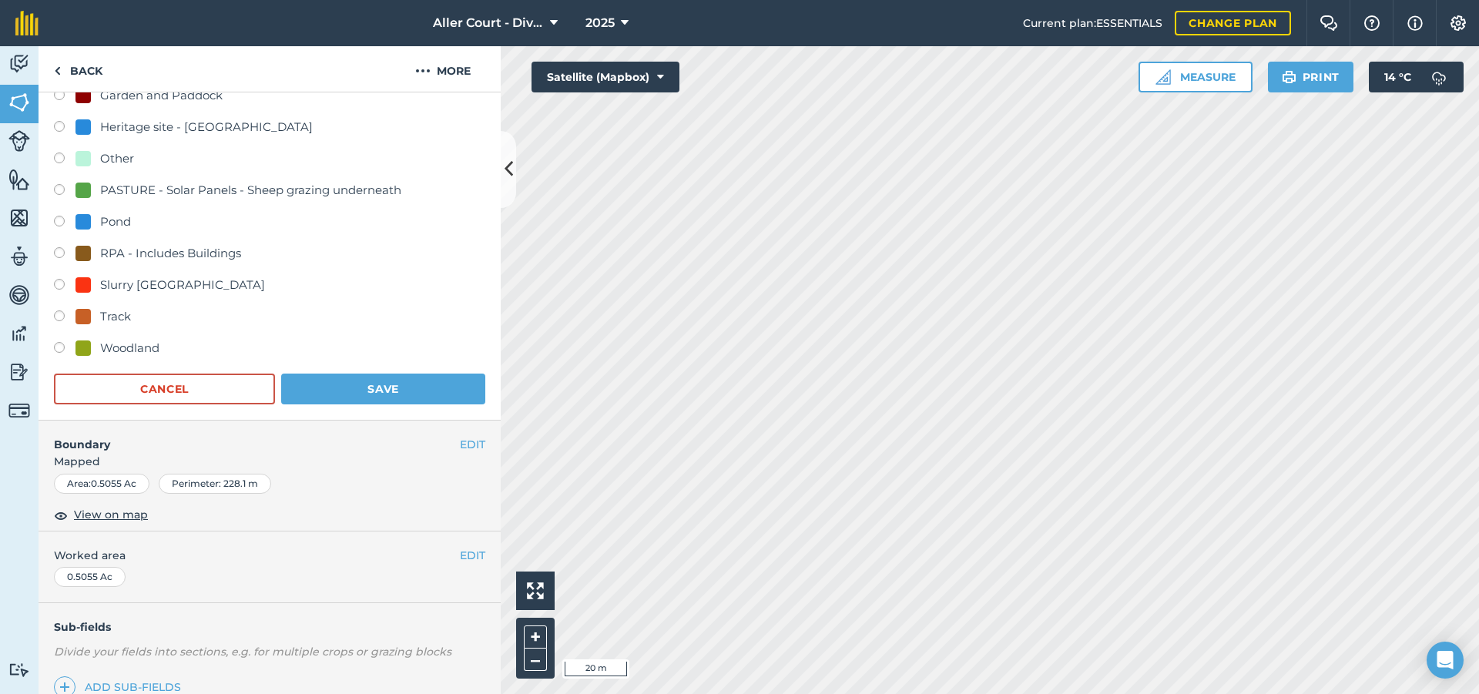
scroll to position [371, 0]
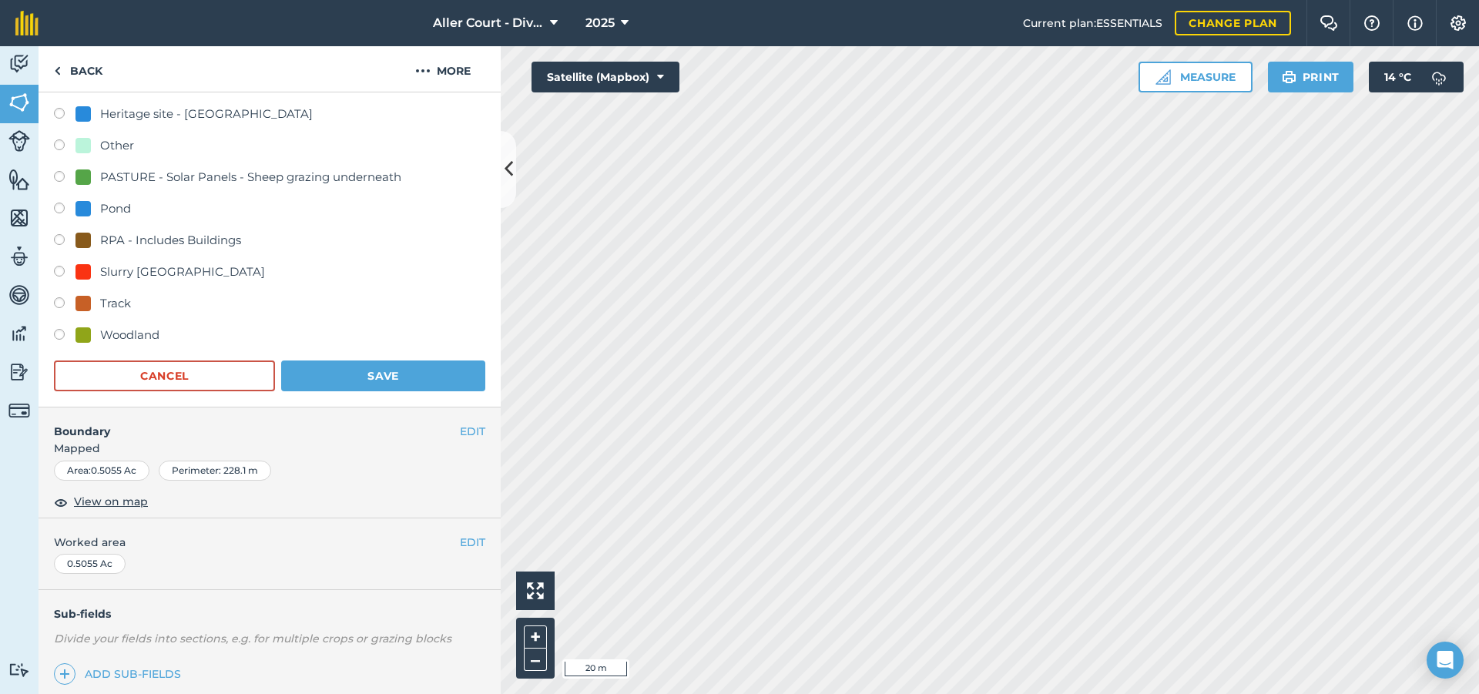
click at [381, 375] on button "Save" at bounding box center [383, 376] width 204 height 31
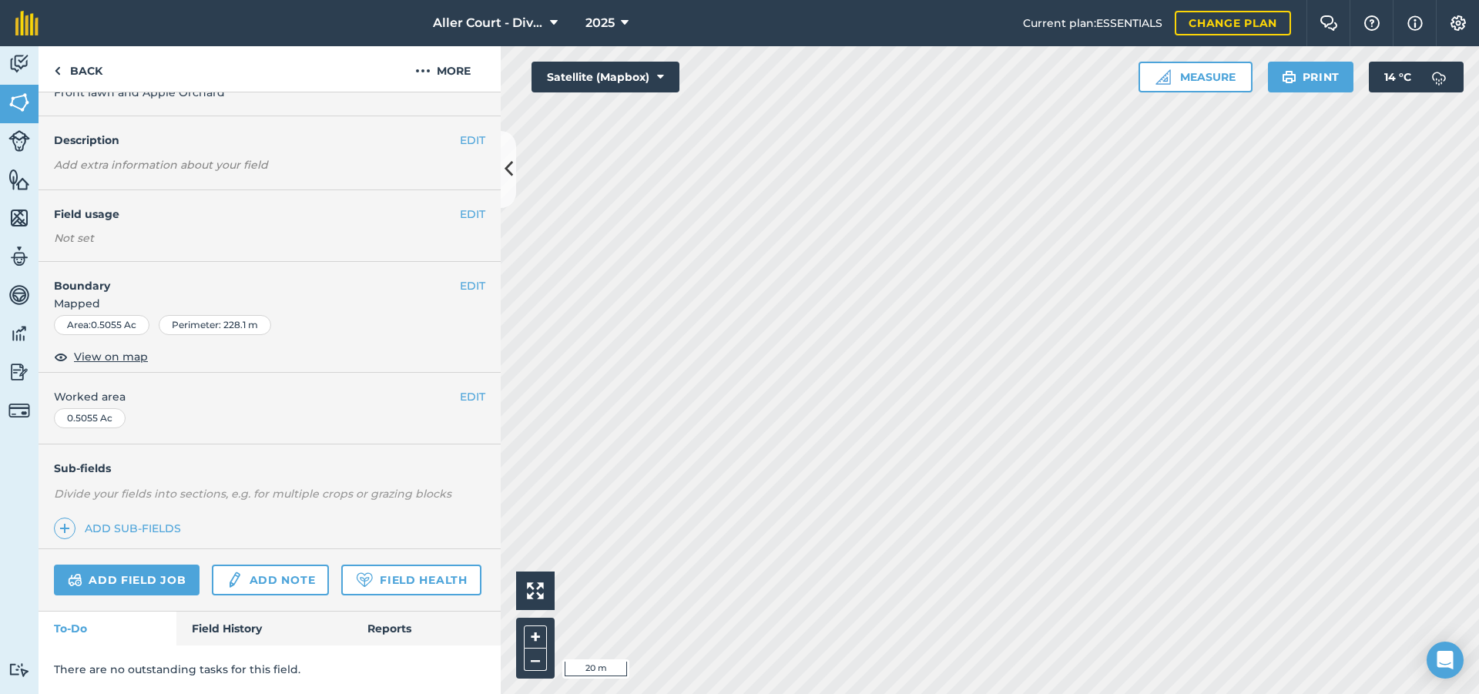
scroll to position [45, 0]
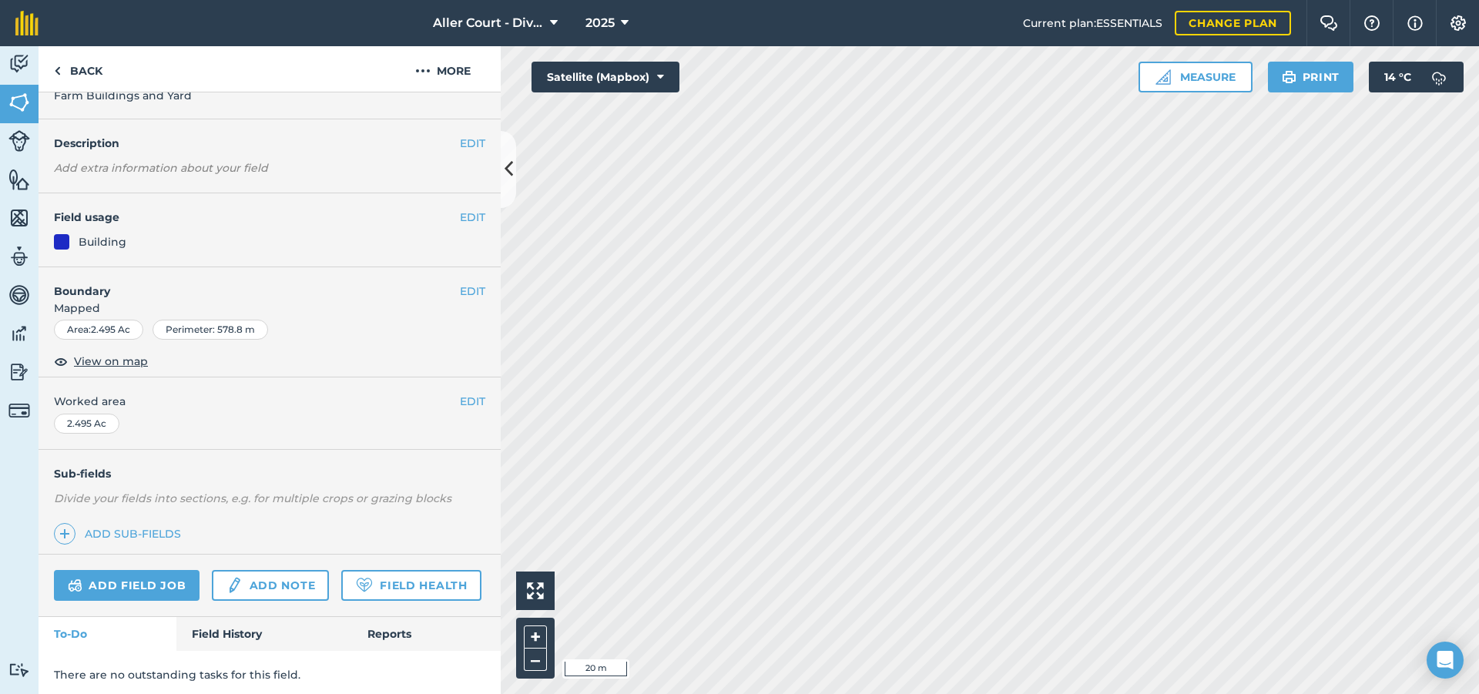
click at [461, 209] on button "EDIT" at bounding box center [472, 217] width 25 height 17
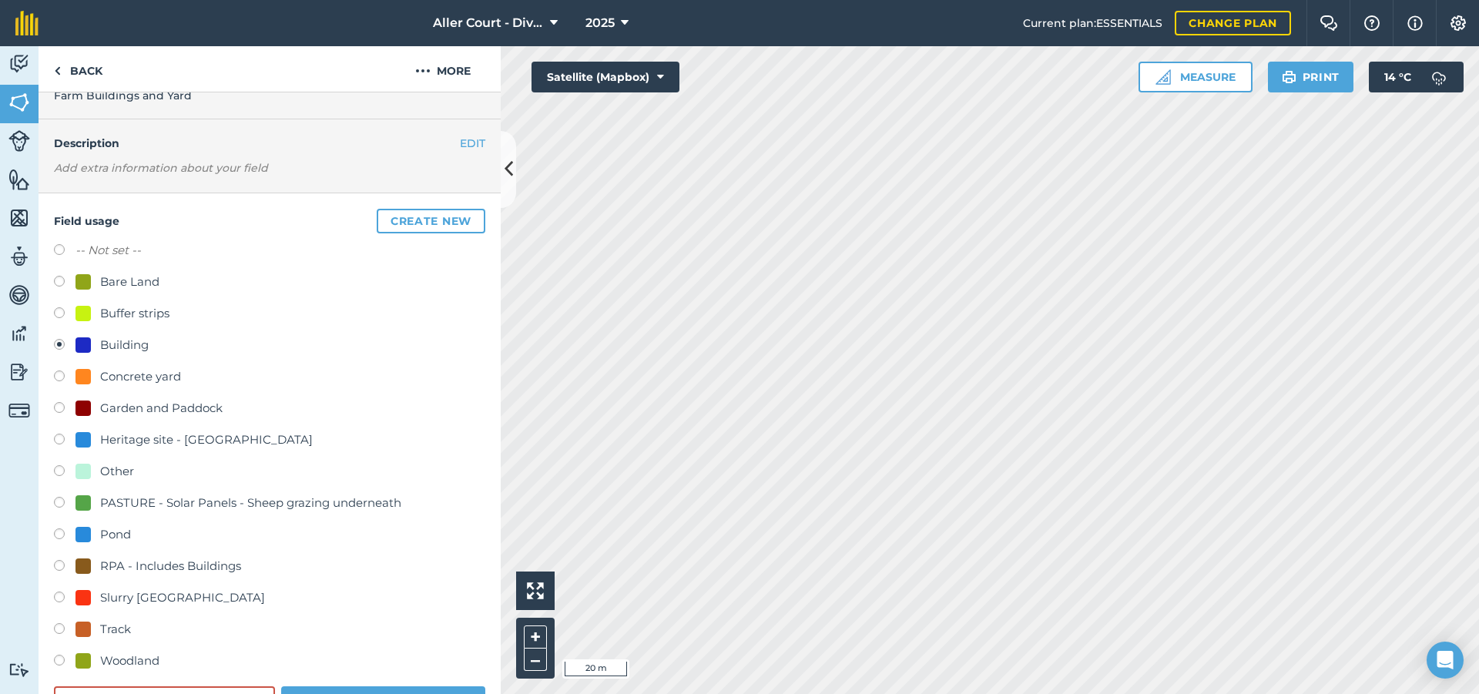
click at [477, 138] on button "EDIT" at bounding box center [472, 143] width 25 height 17
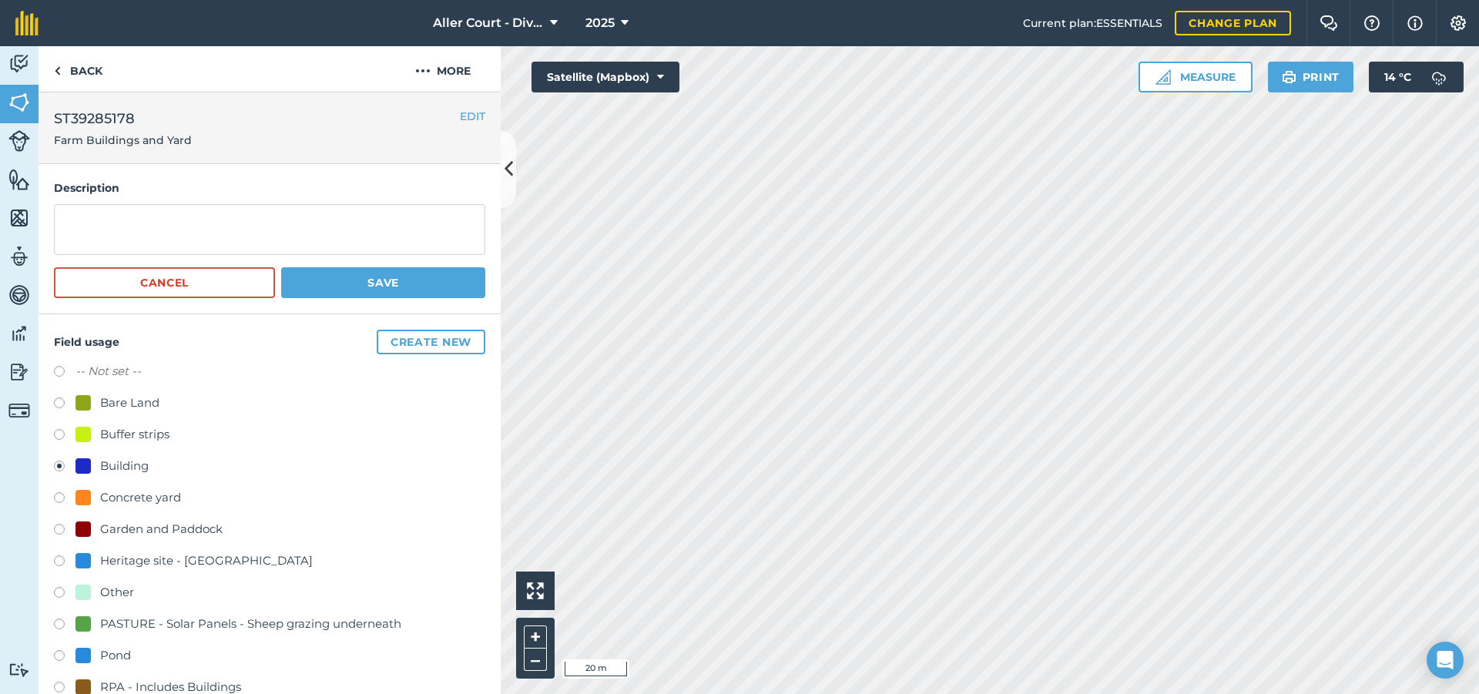
click at [28, 102] on img at bounding box center [19, 102] width 22 height 23
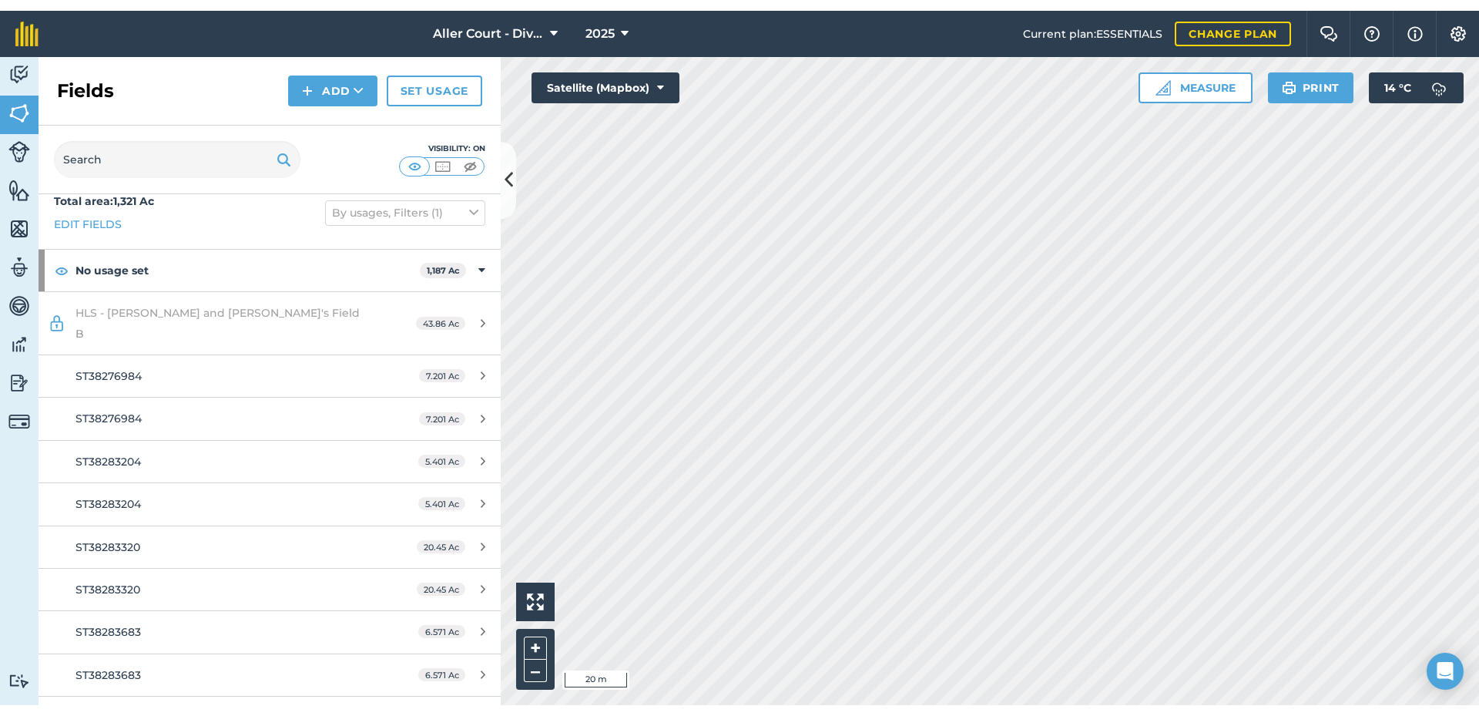
scroll to position [12, 0]
